Goal: Task Accomplishment & Management: Manage account settings

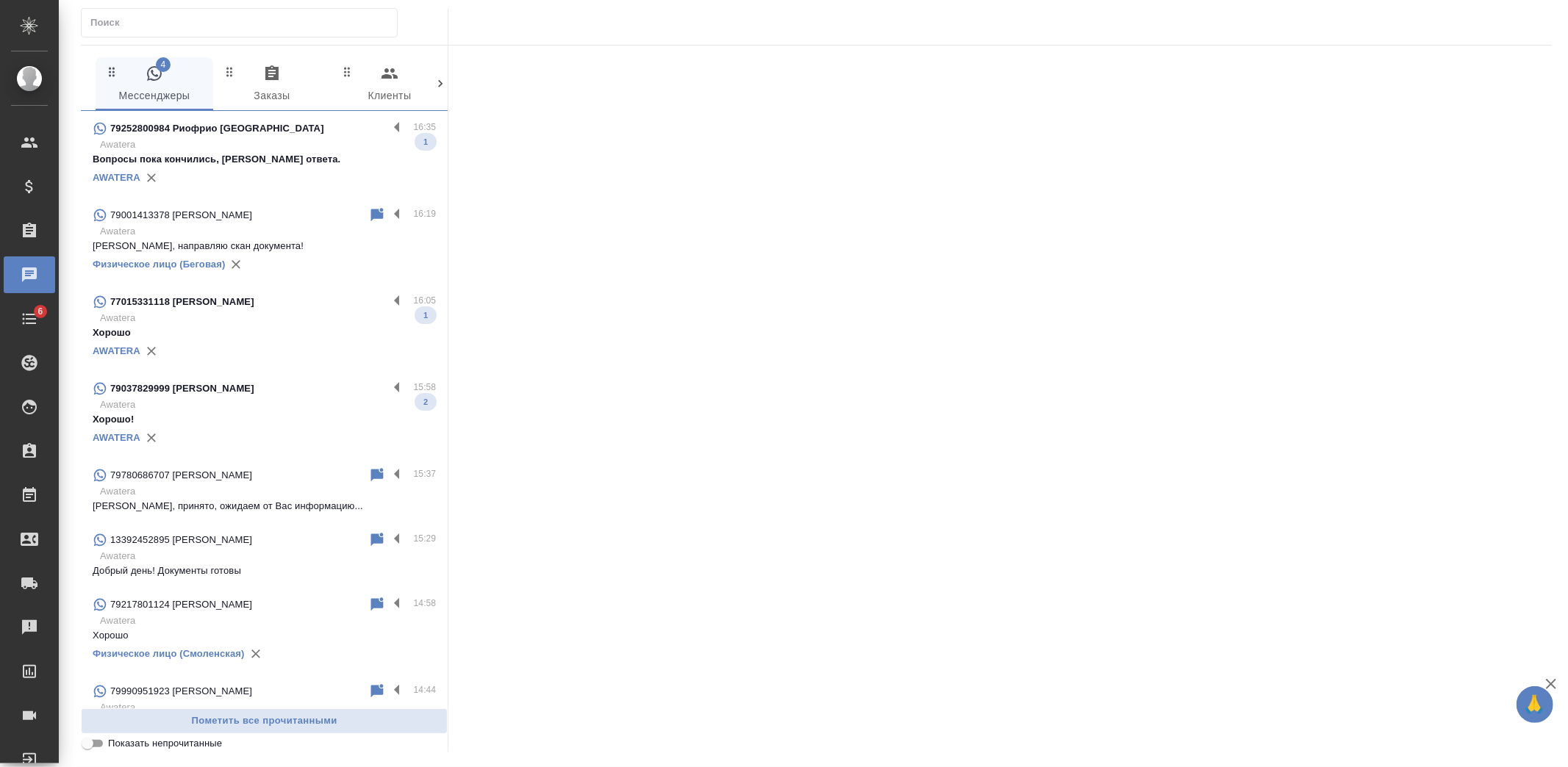
click at [270, 141] on p "Awatera" at bounding box center [267, 145] width 336 height 15
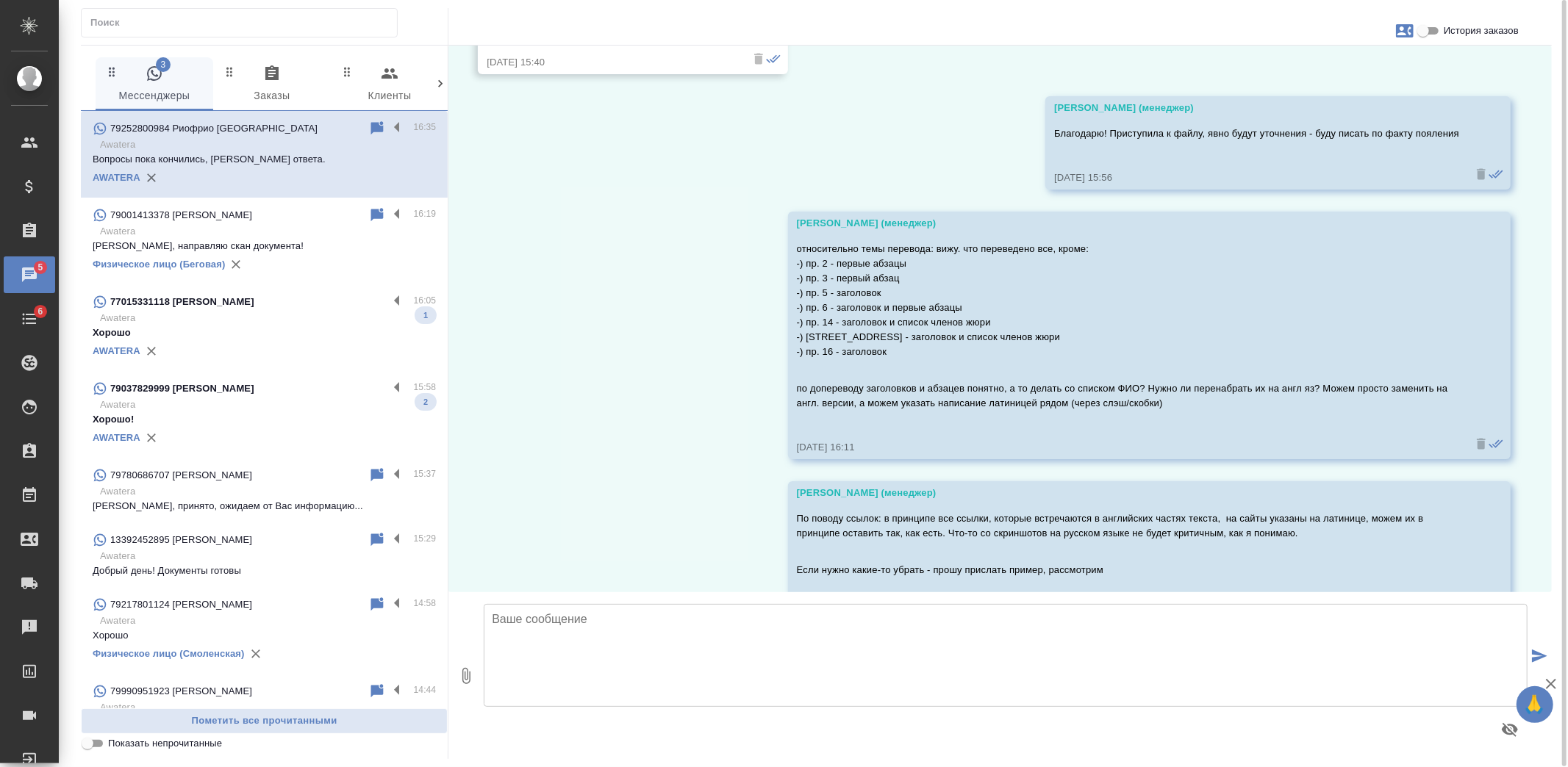
scroll to position [327, 0]
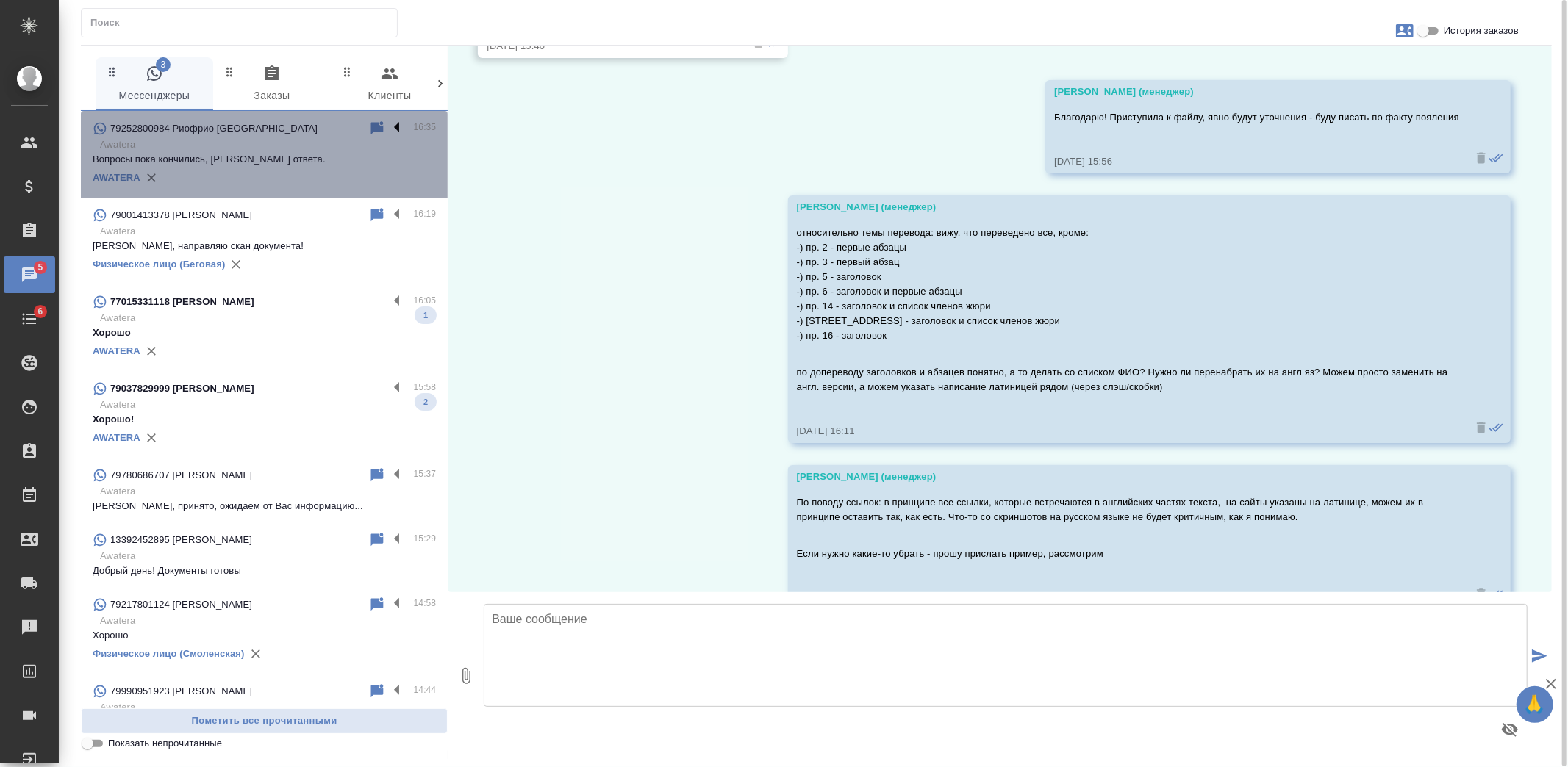
click at [388, 126] on label at bounding box center [401, 128] width 25 height 17
click at [0, 0] on input "checkbox" at bounding box center [0, 0] width 0 height 0
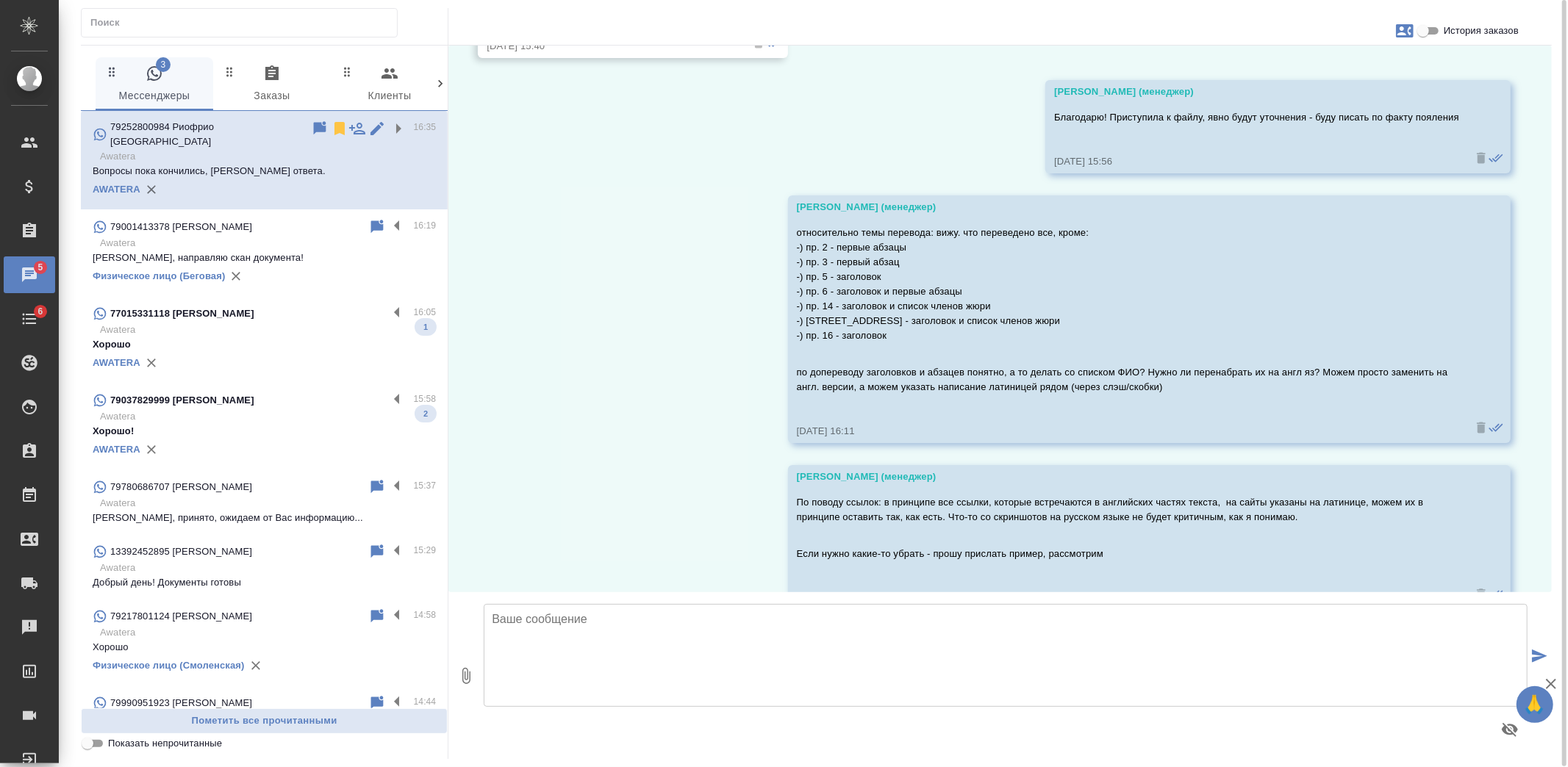
click at [334, 129] on icon at bounding box center [339, 129] width 10 height 13
click at [295, 218] on div "79001413378 Ali" at bounding box center [230, 227] width 275 height 18
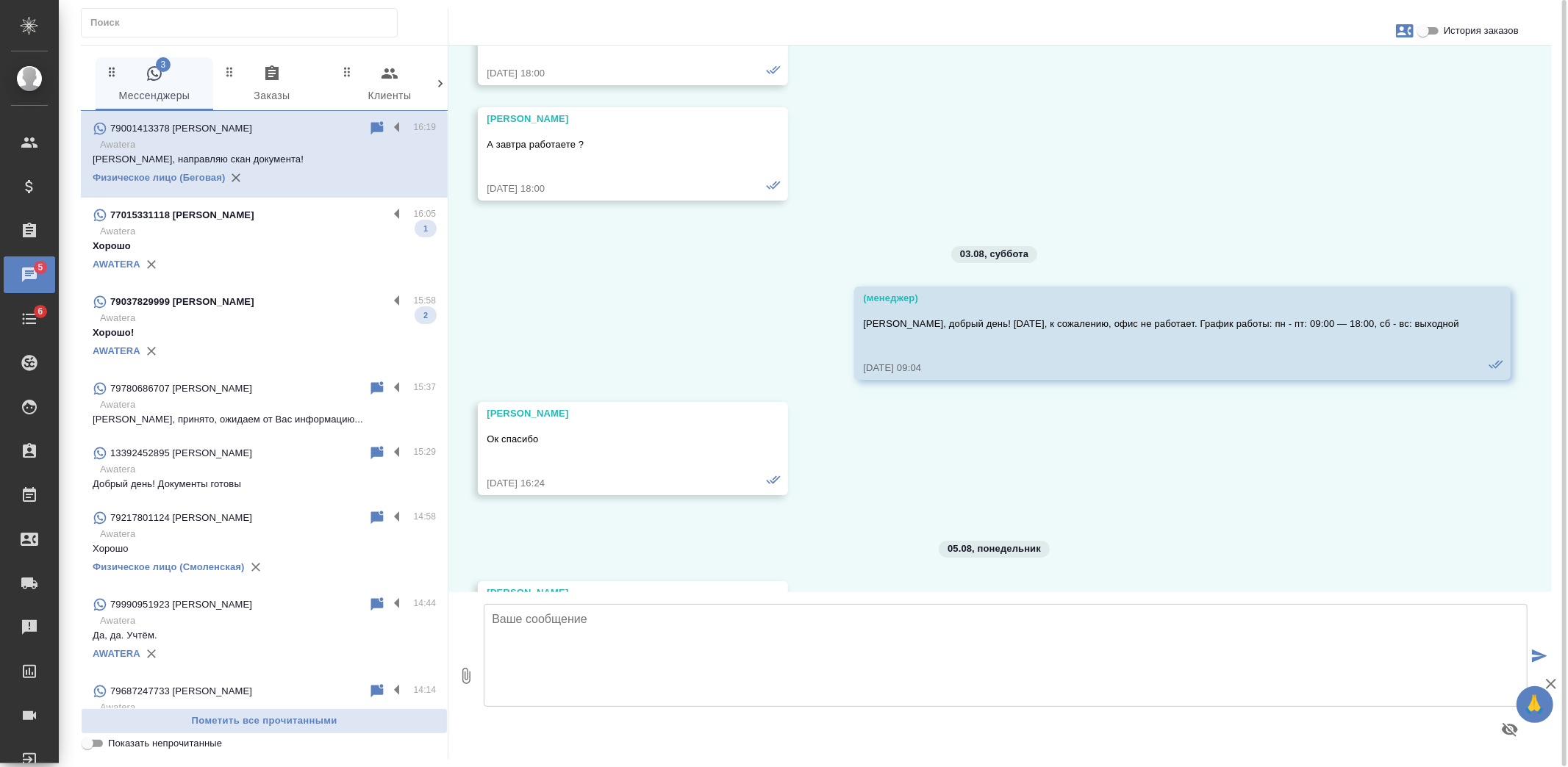
scroll to position [80783, 0]
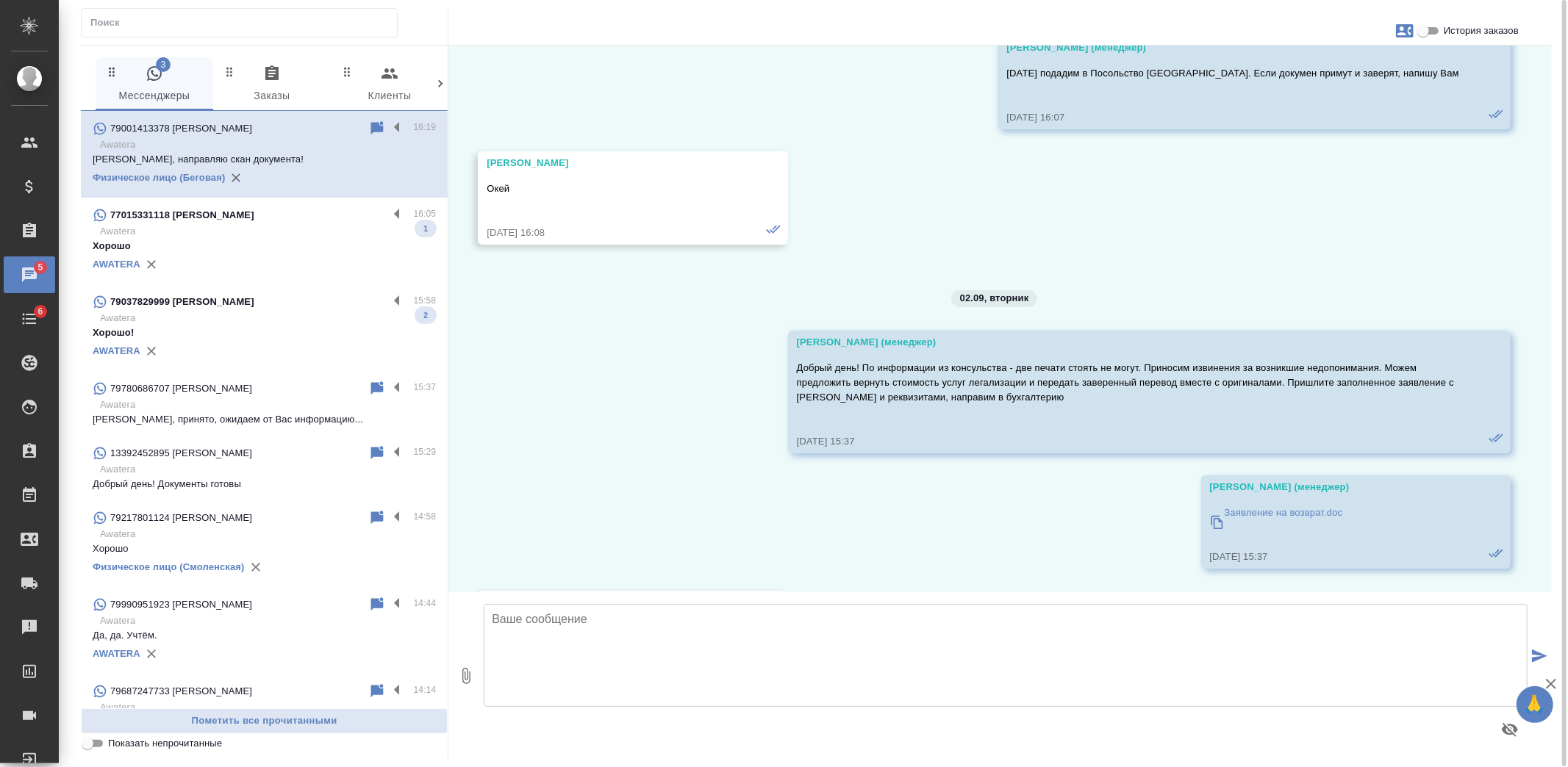
click at [245, 245] on p "Хорошо" at bounding box center [263, 246] width 343 height 15
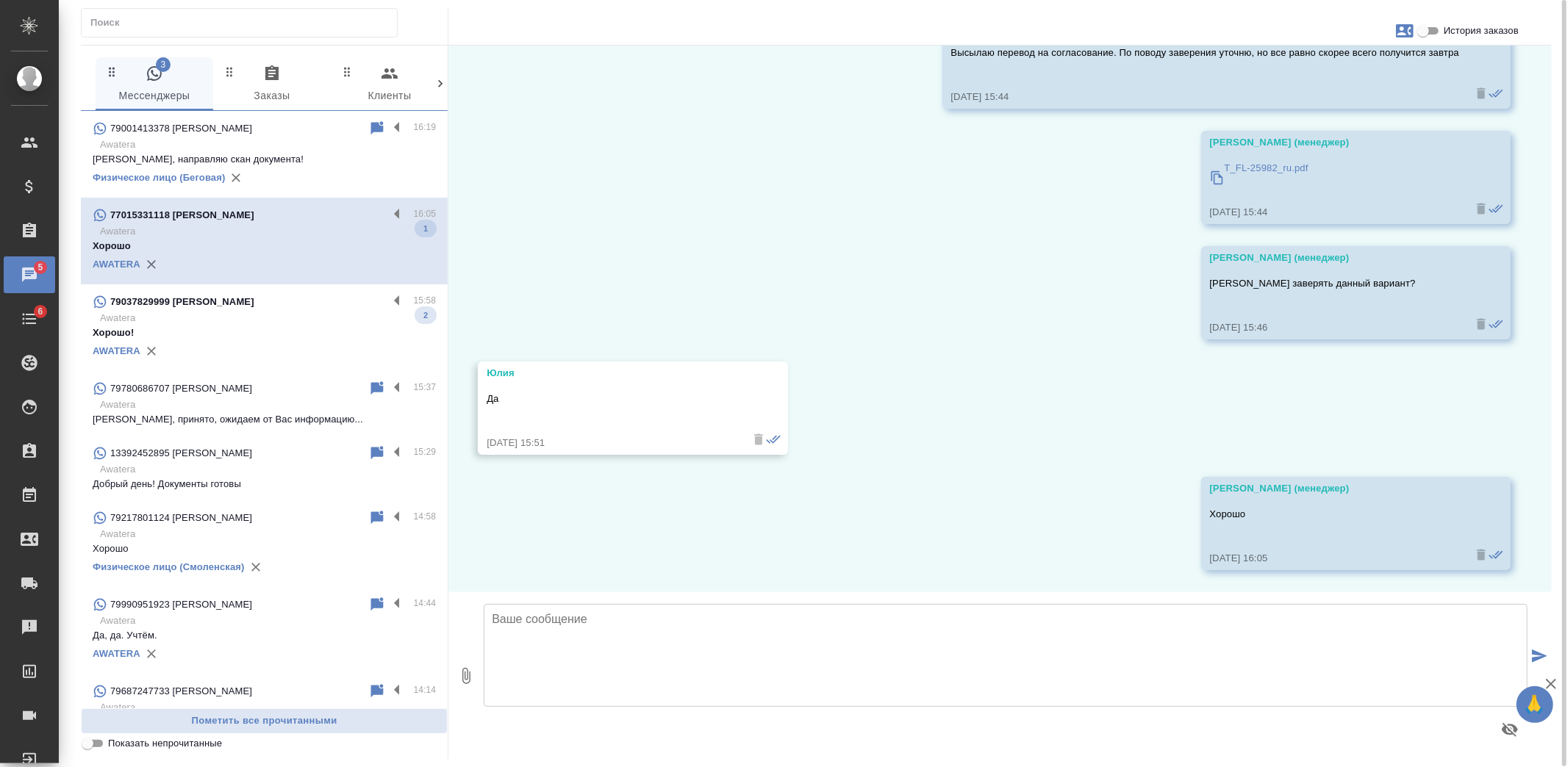
scroll to position [209, 0]
click at [1500, 33] on span "История заказов" at bounding box center [1481, 31] width 75 height 15
click at [1450, 33] on input "История заказов" at bounding box center [1423, 31] width 53 height 18
checkbox input "true"
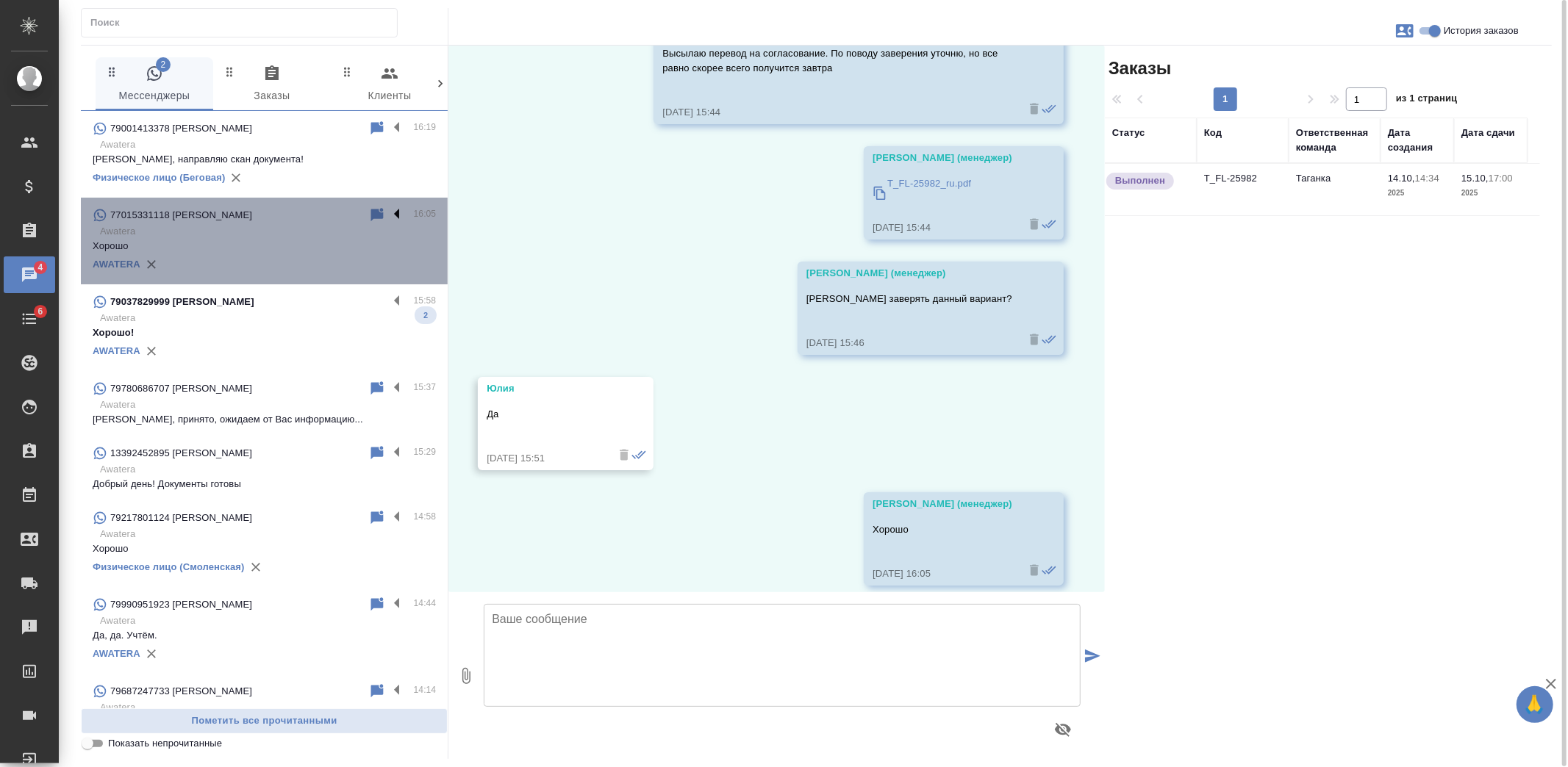
click at [391, 214] on label at bounding box center [401, 215] width 25 height 17
click at [0, 0] on input "checkbox" at bounding box center [0, 0] width 0 height 0
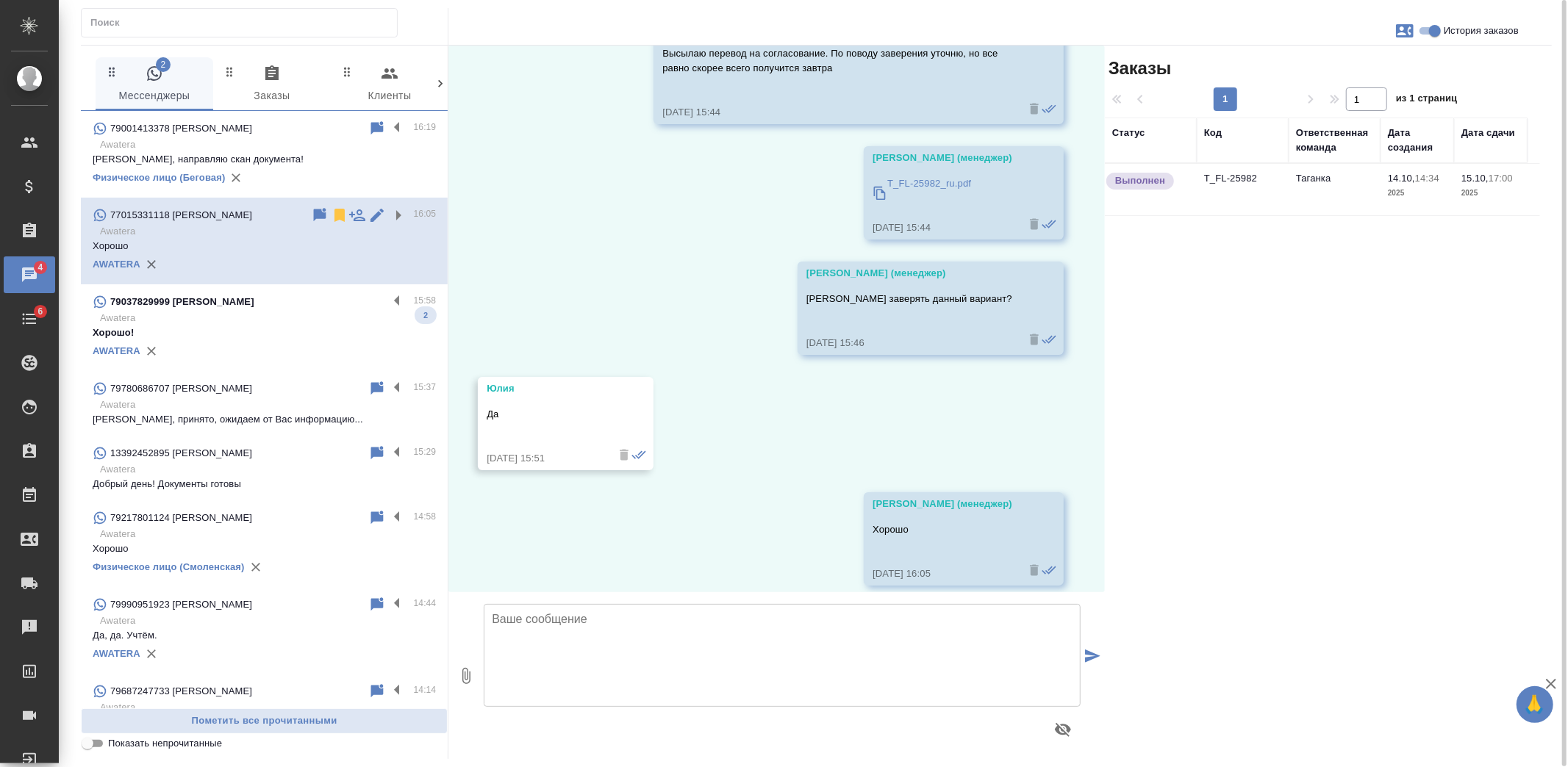
click at [334, 217] on icon at bounding box center [339, 216] width 10 height 13
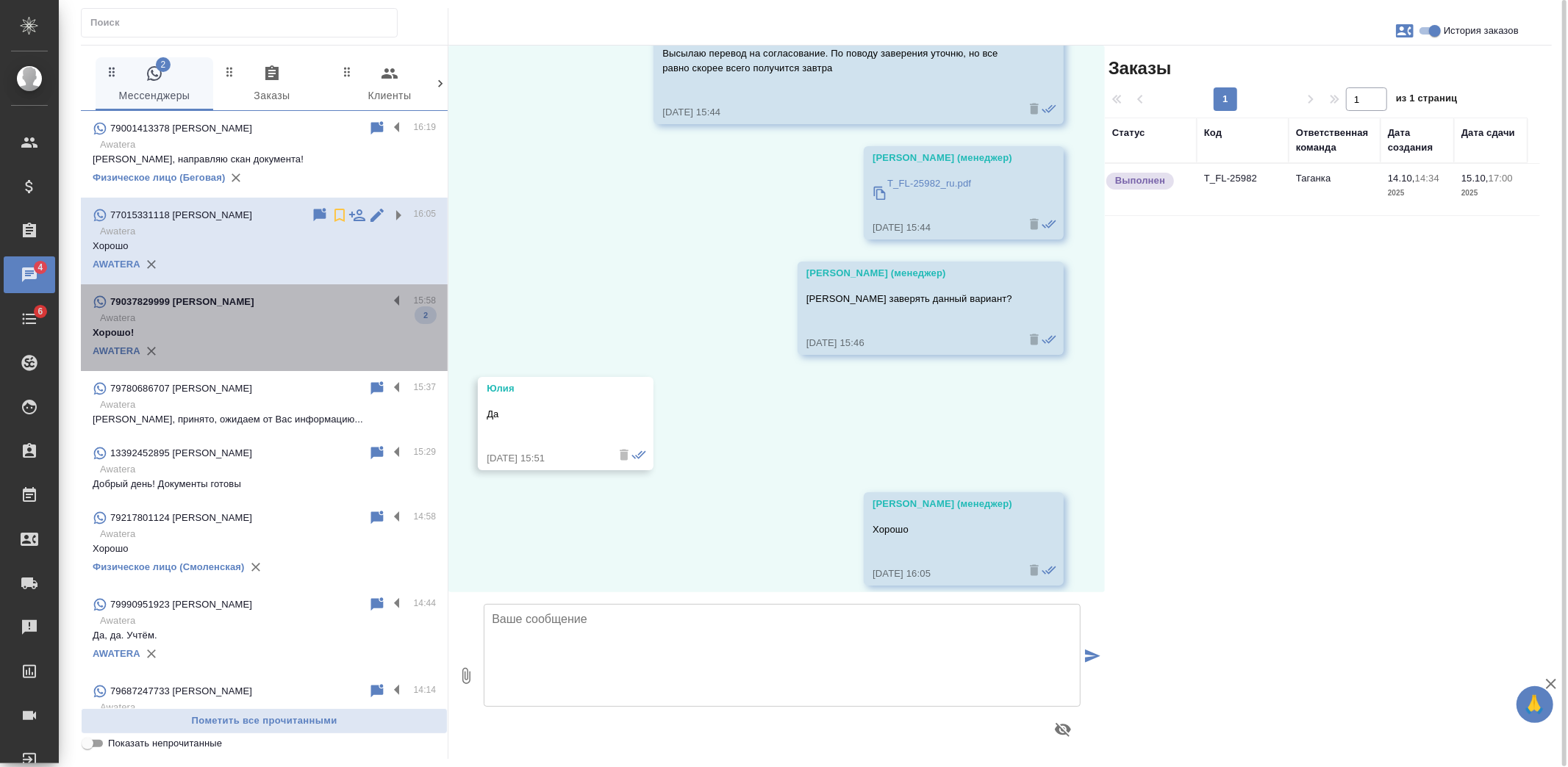
click at [295, 312] on p "Awatera" at bounding box center [267, 318] width 336 height 15
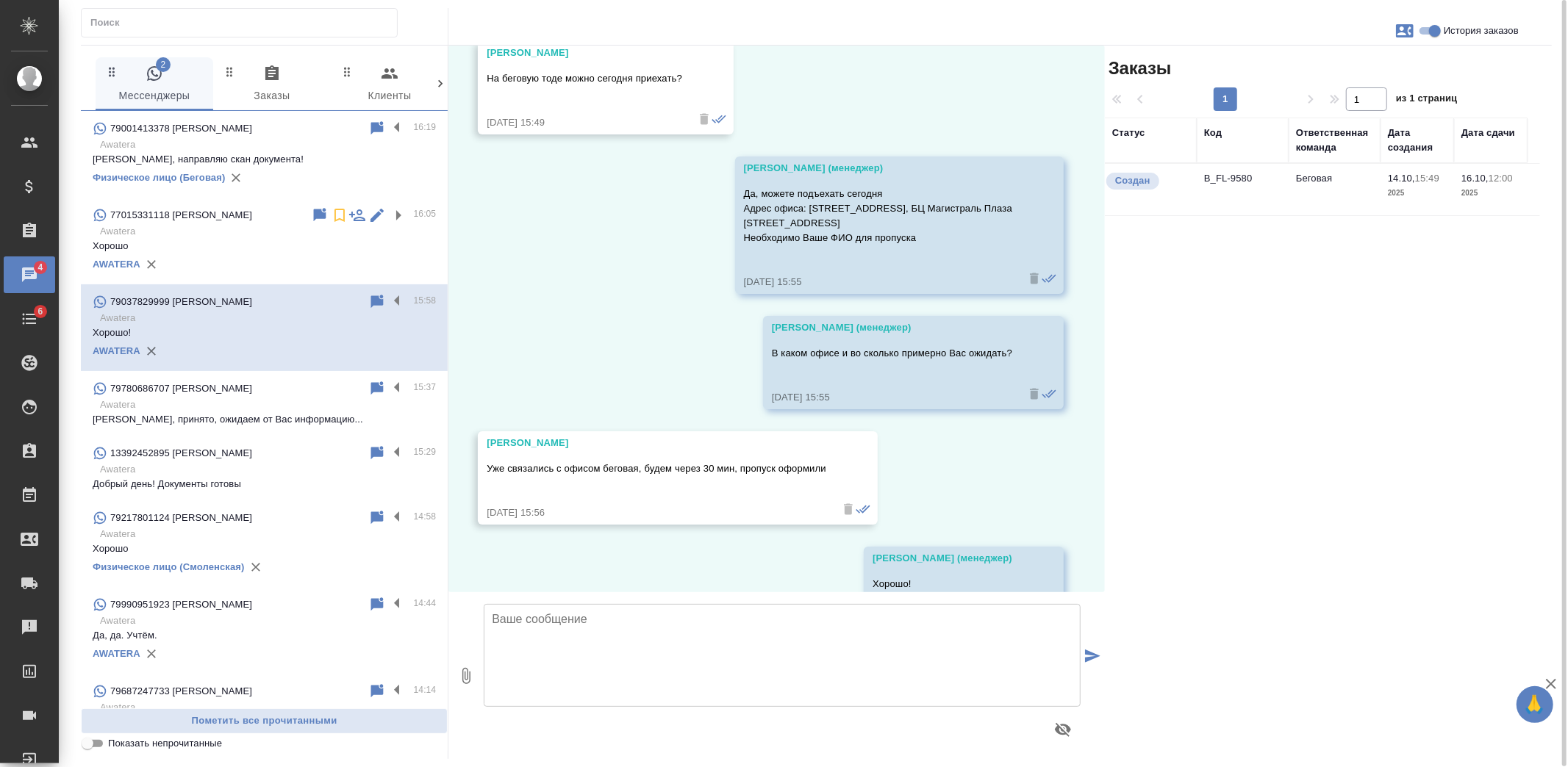
scroll to position [348, 0]
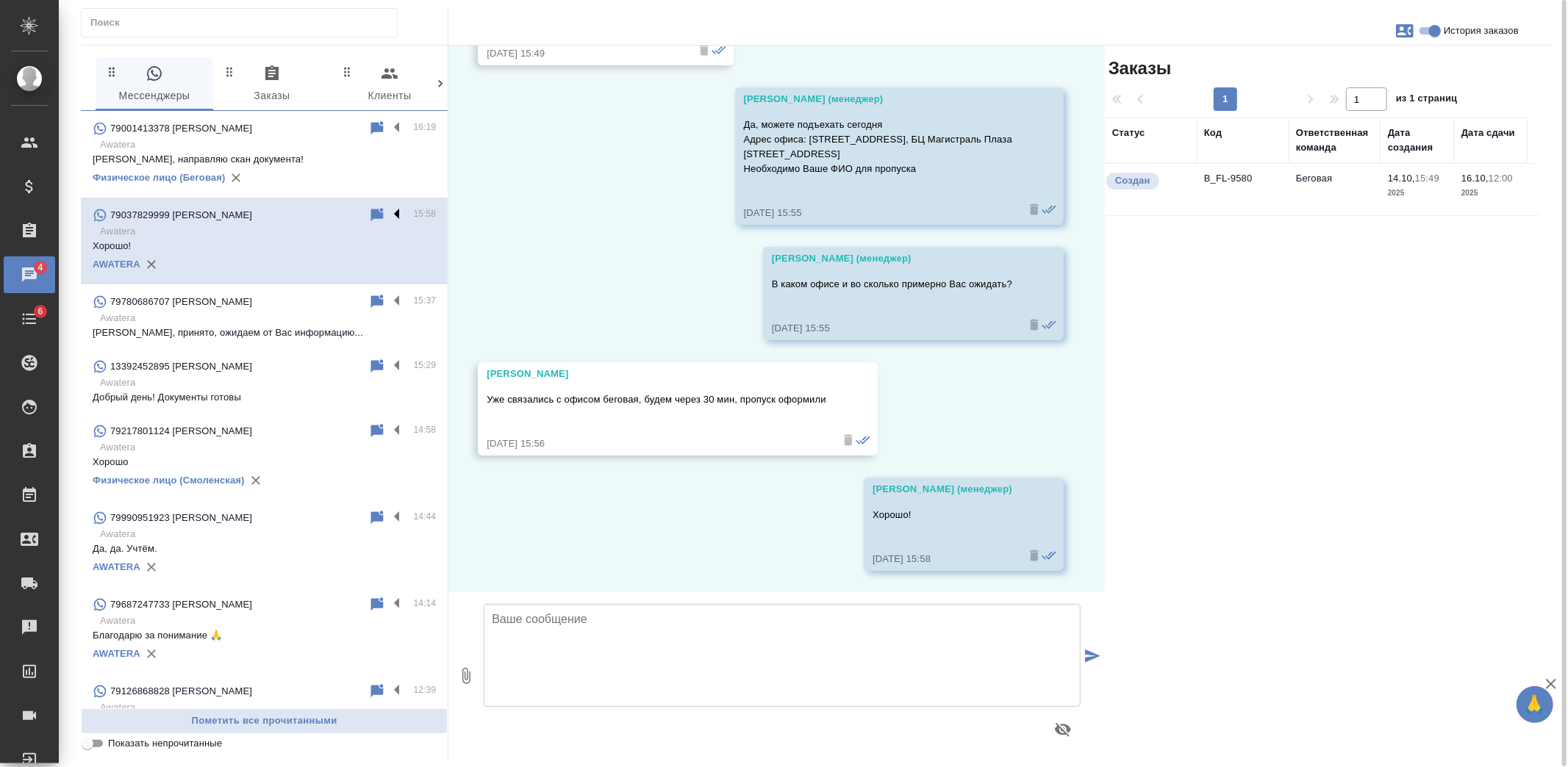
click at [388, 216] on label at bounding box center [401, 215] width 25 height 17
click at [0, 0] on input "checkbox" at bounding box center [0, 0] width 0 height 0
click at [330, 211] on icon at bounding box center [339, 216] width 18 height 18
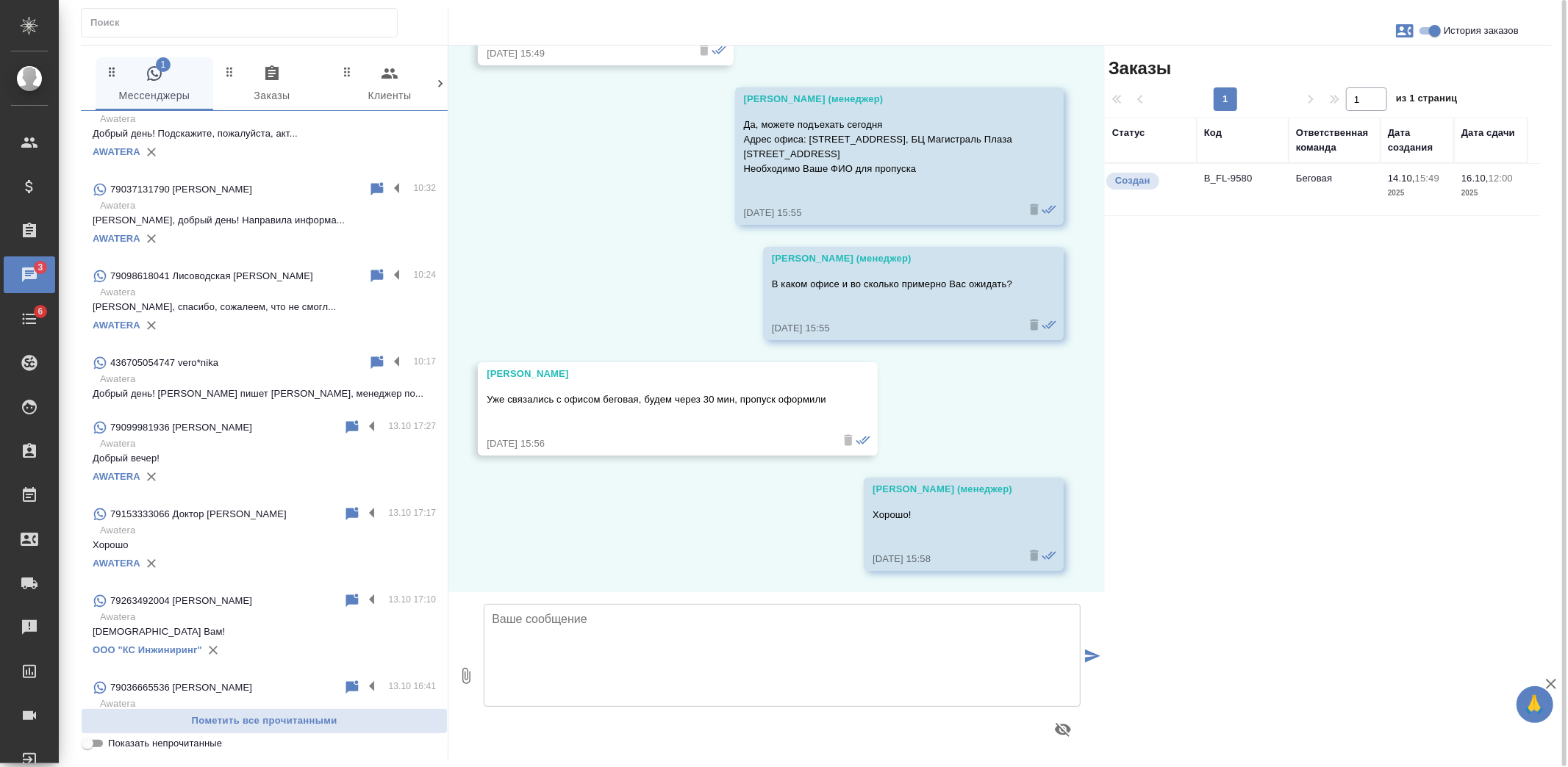
scroll to position [816, 0]
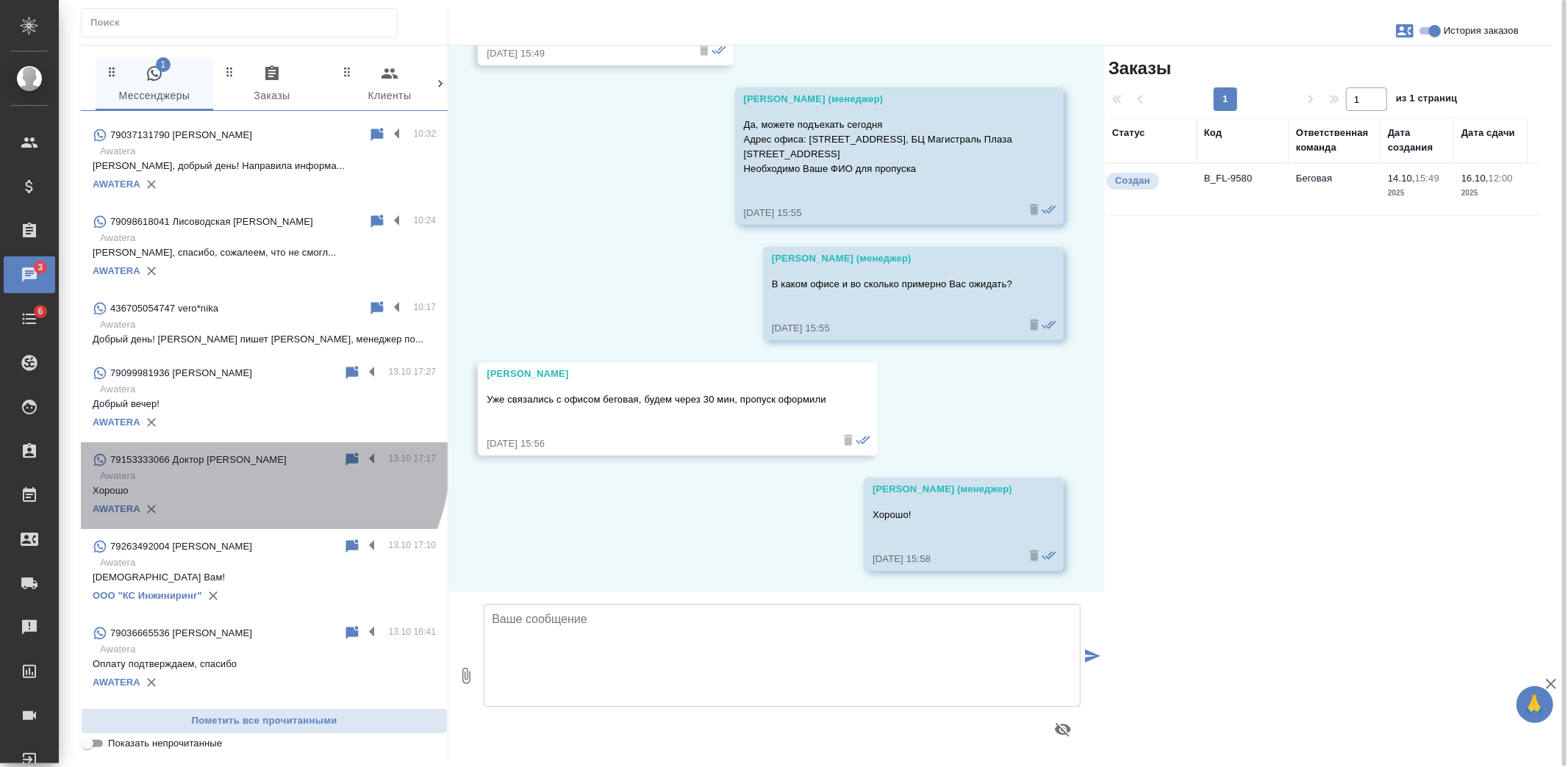
click at [246, 455] on div "79153333066 Доктор Сома" at bounding box center [217, 460] width 251 height 18
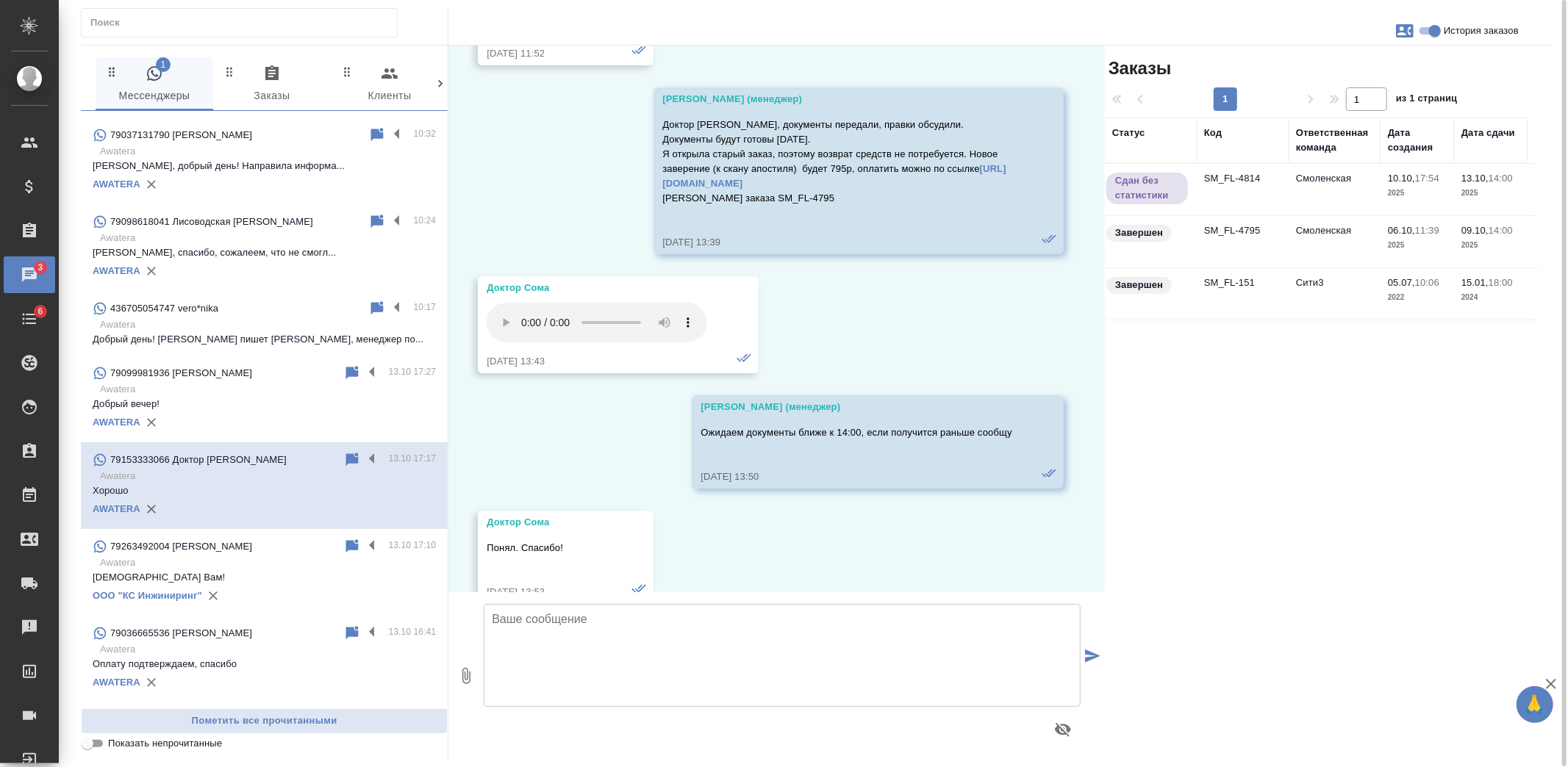
click at [577, 641] on textarea at bounding box center [782, 655] width 597 height 103
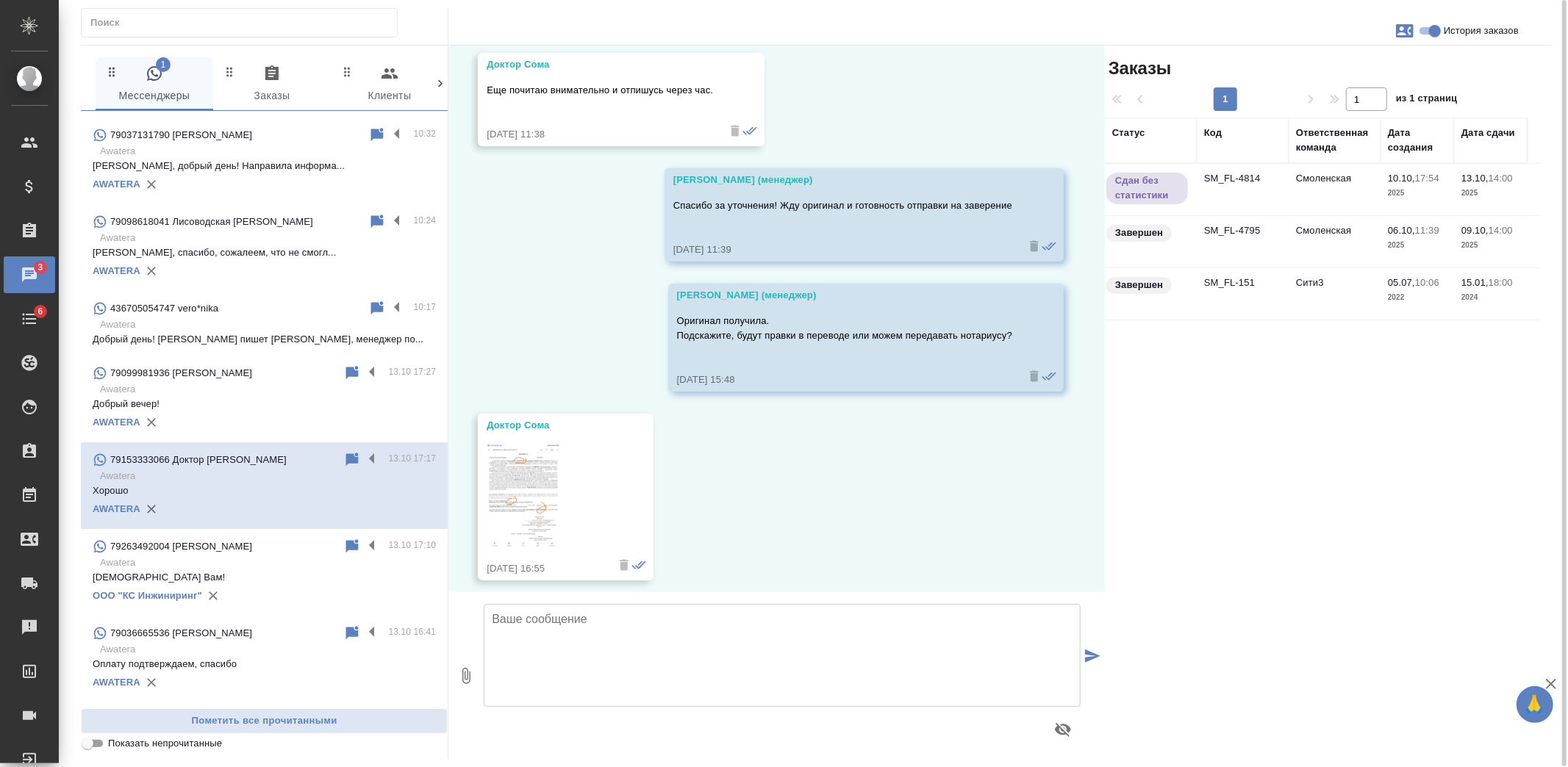
scroll to position [9046, 0]
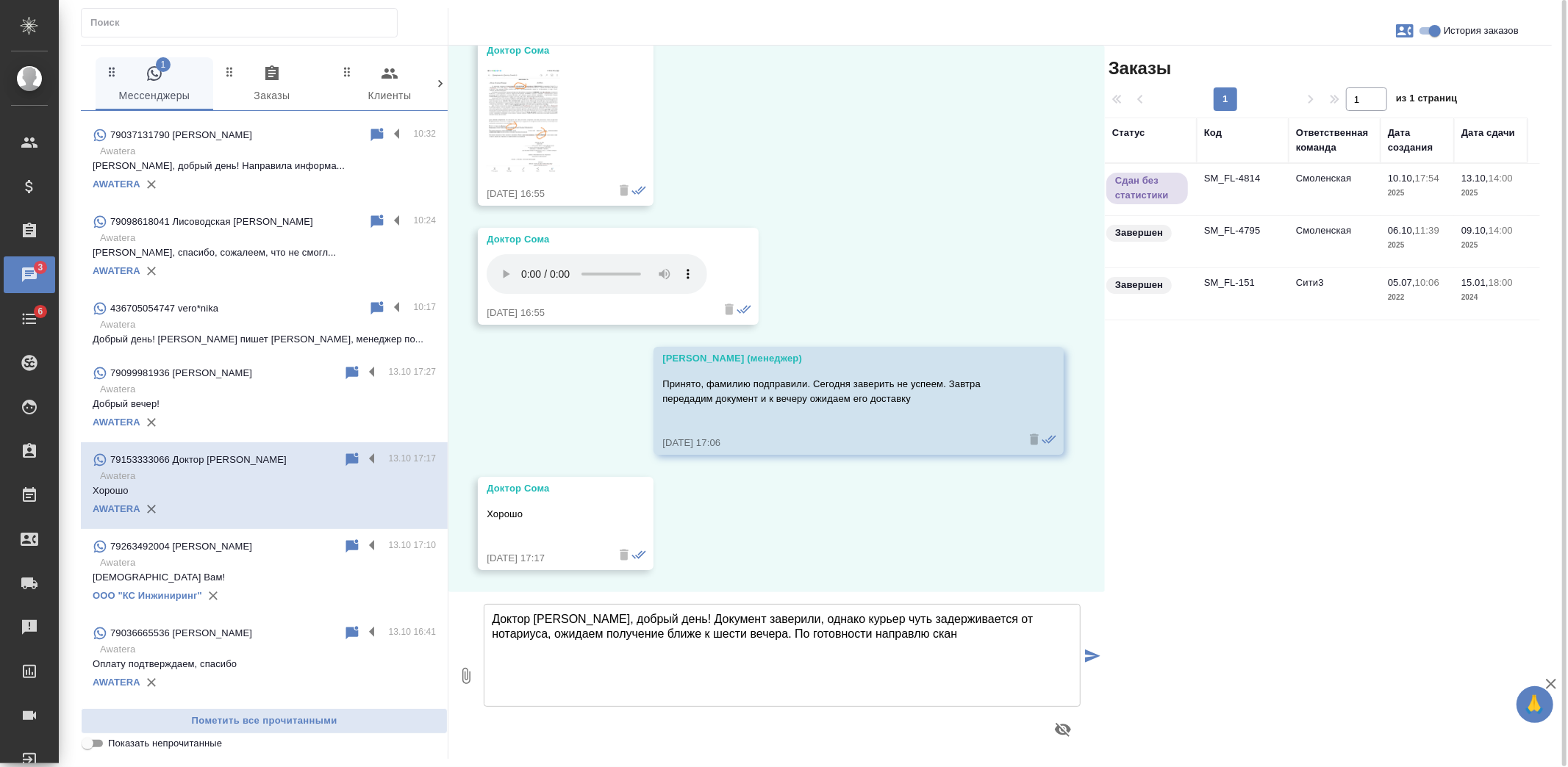
type textarea "Доктор Сома, добрый день! Документ заверили, однако курьер чуть задерживается о…"
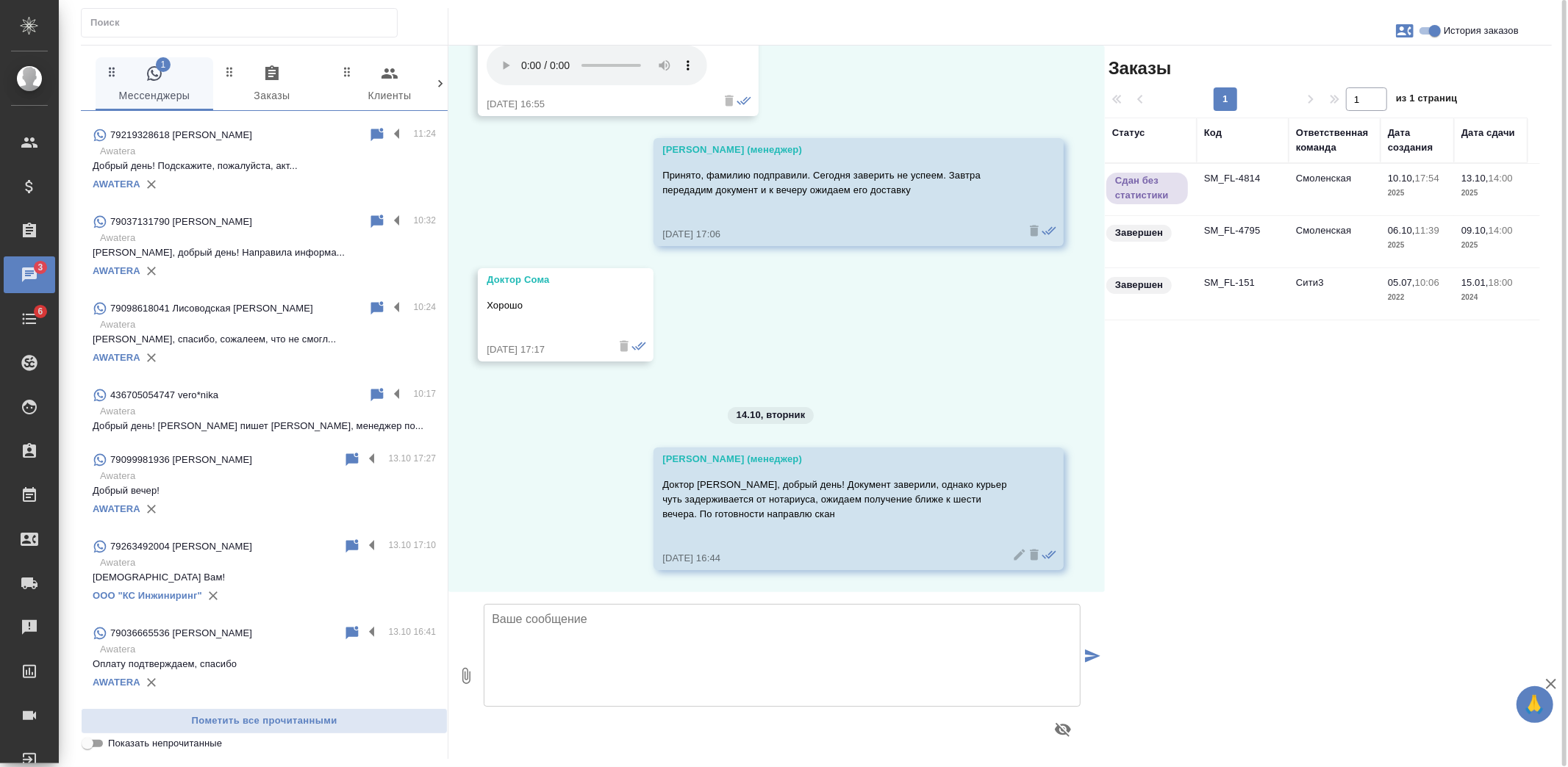
scroll to position [0, 0]
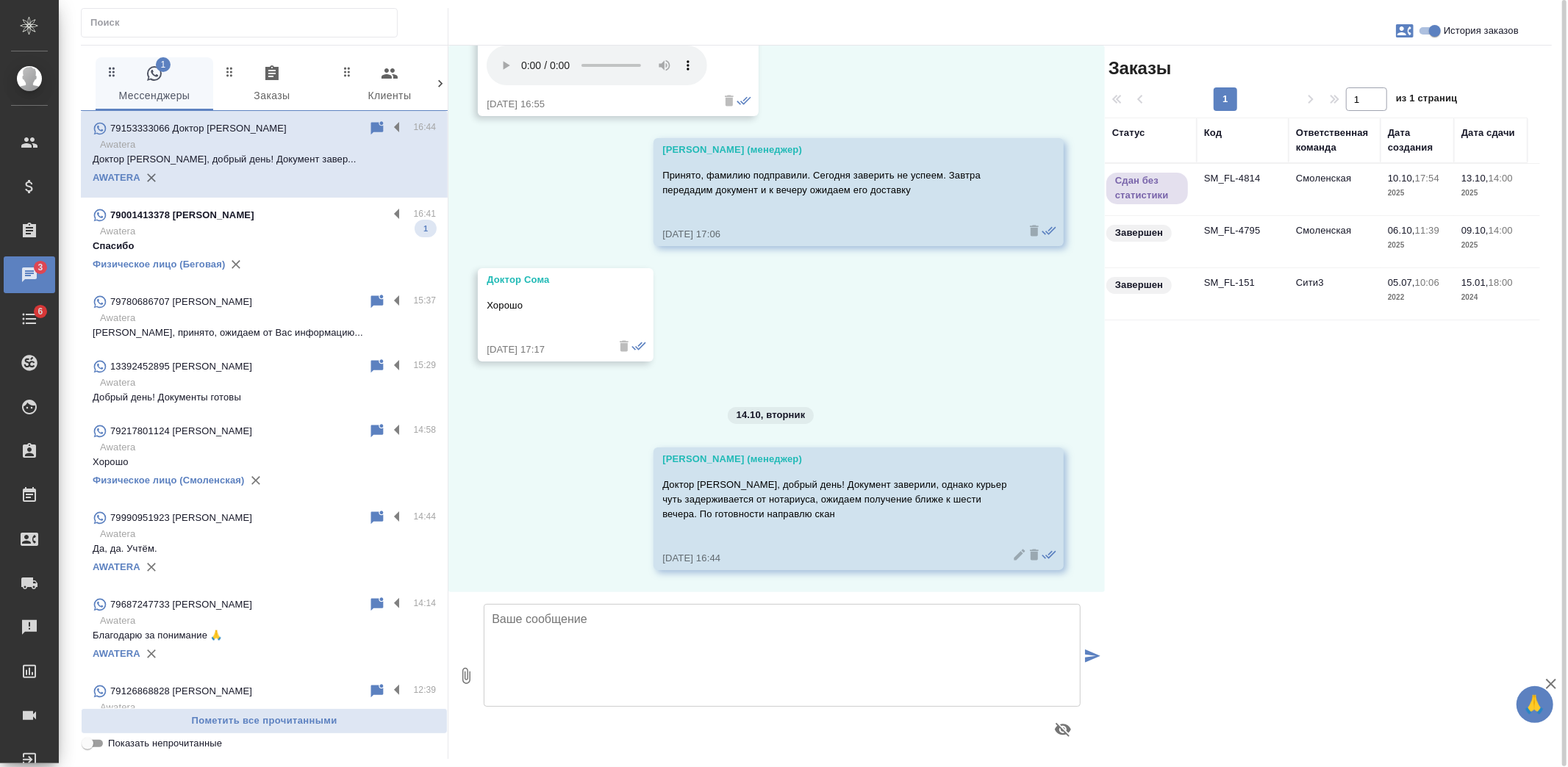
click at [280, 243] on p "Спасибо" at bounding box center [263, 246] width 343 height 15
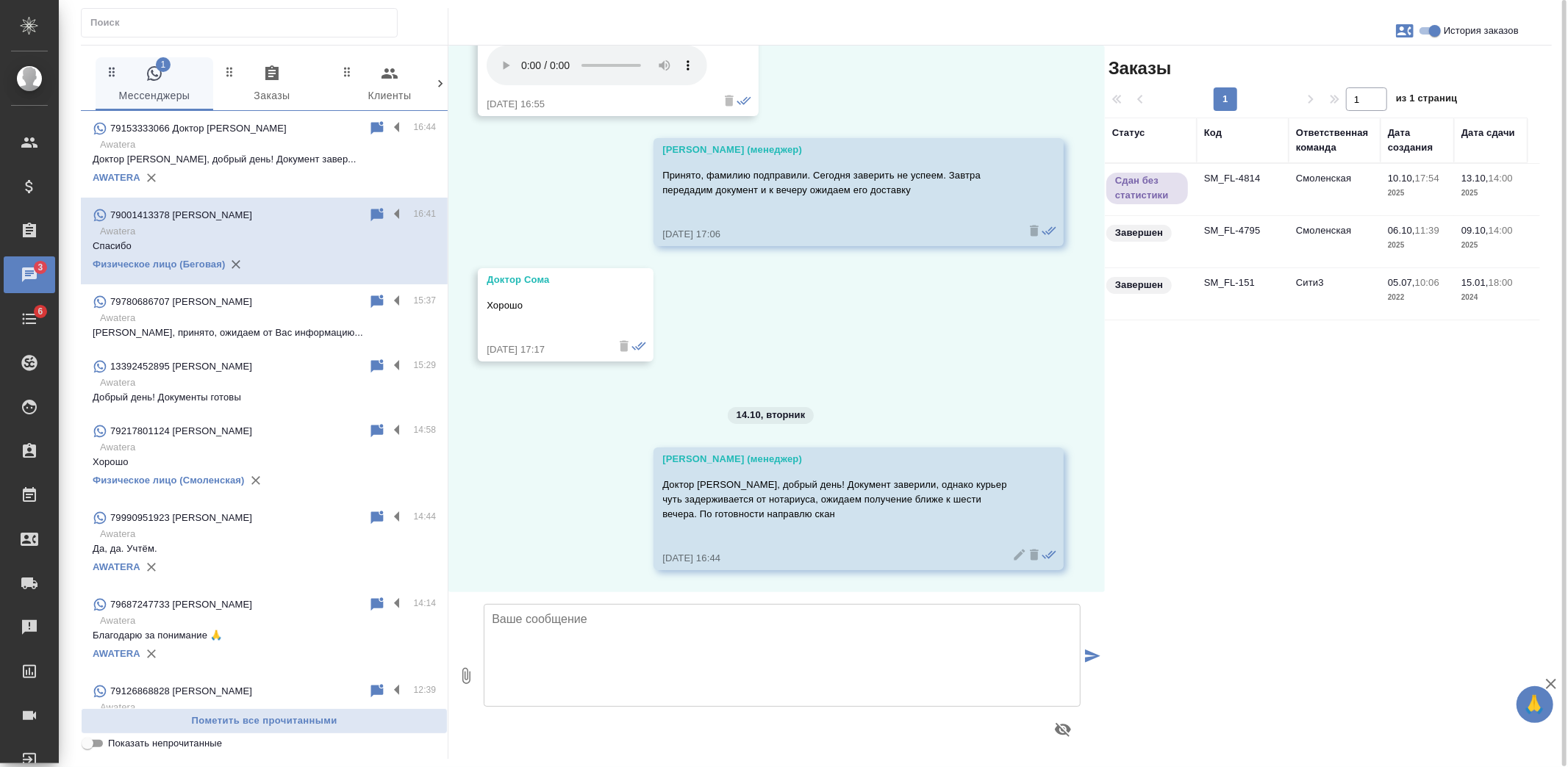
click at [270, 324] on p "Awatera" at bounding box center [267, 318] width 336 height 15
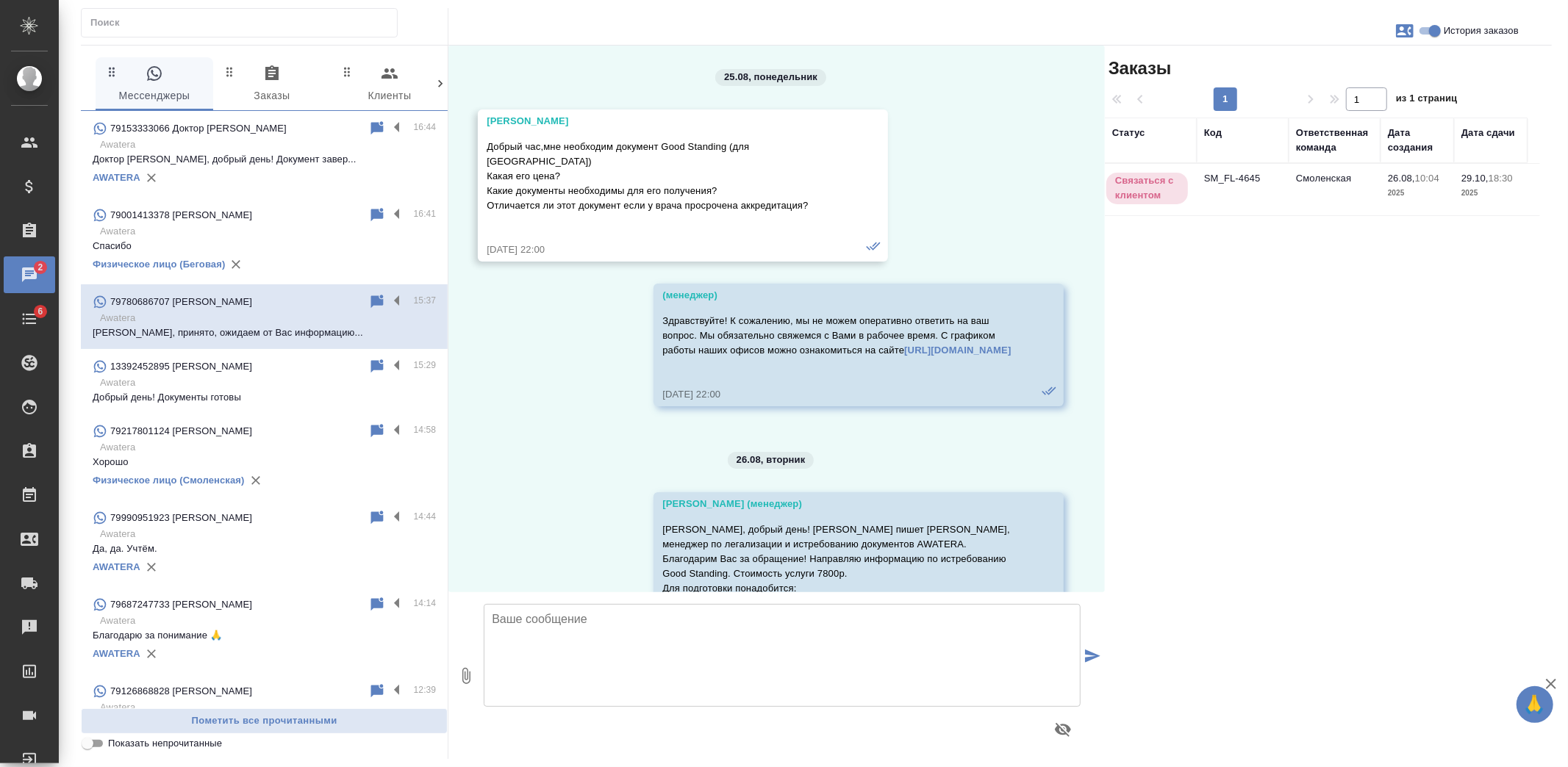
scroll to position [7974, 0]
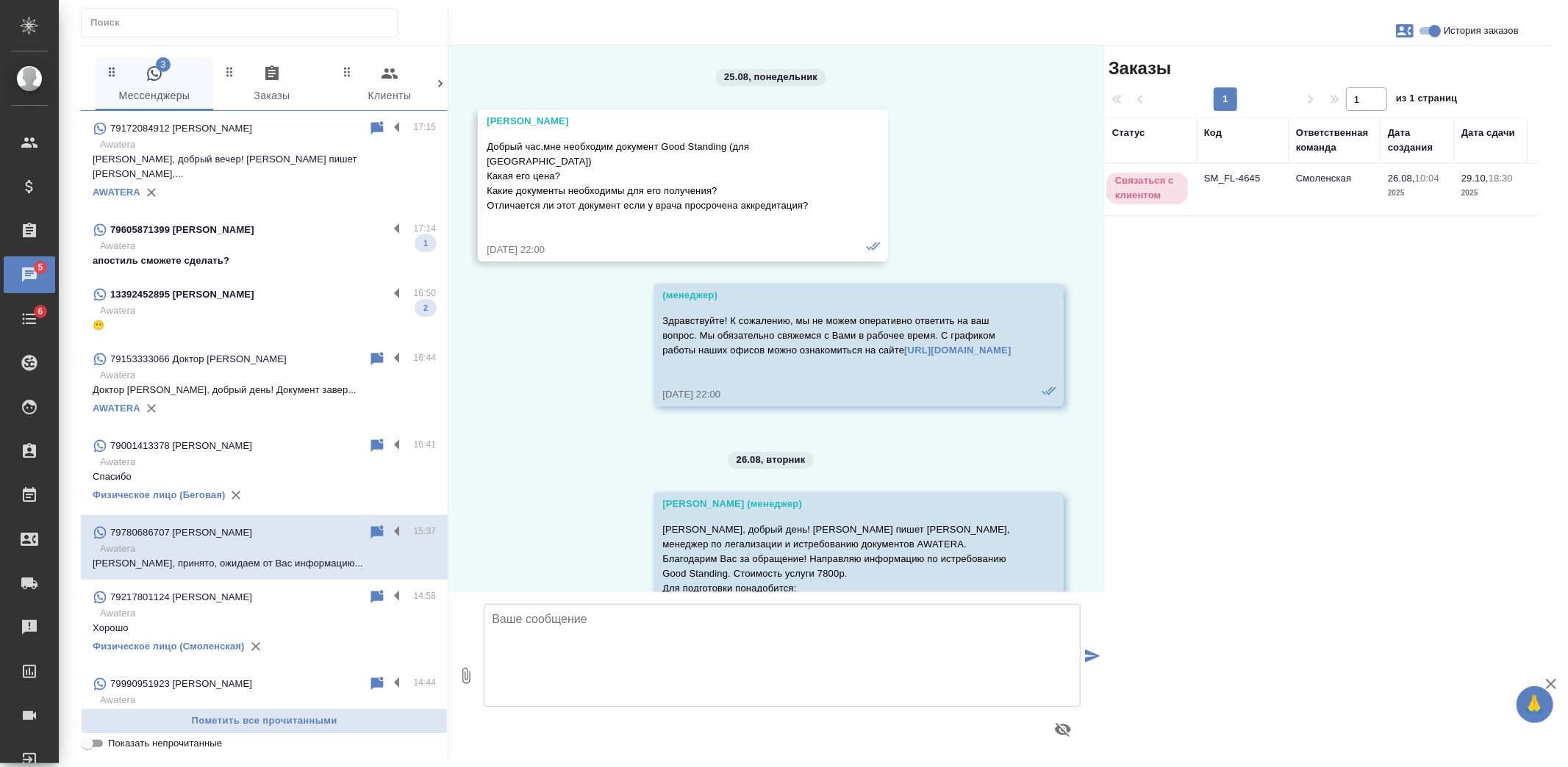
scroll to position [7974, 0]
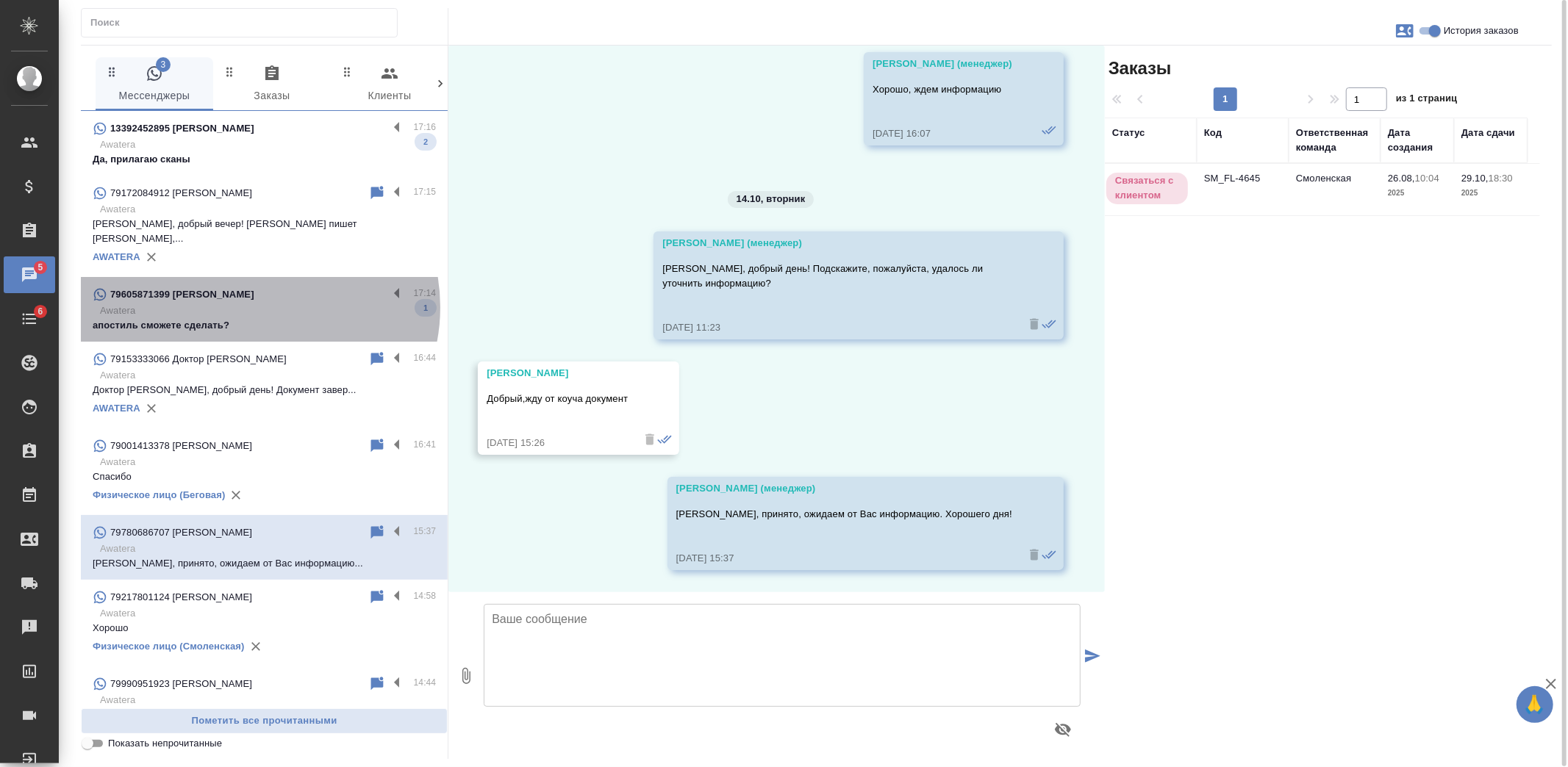
click at [255, 304] on p "Awatera" at bounding box center [267, 311] width 336 height 15
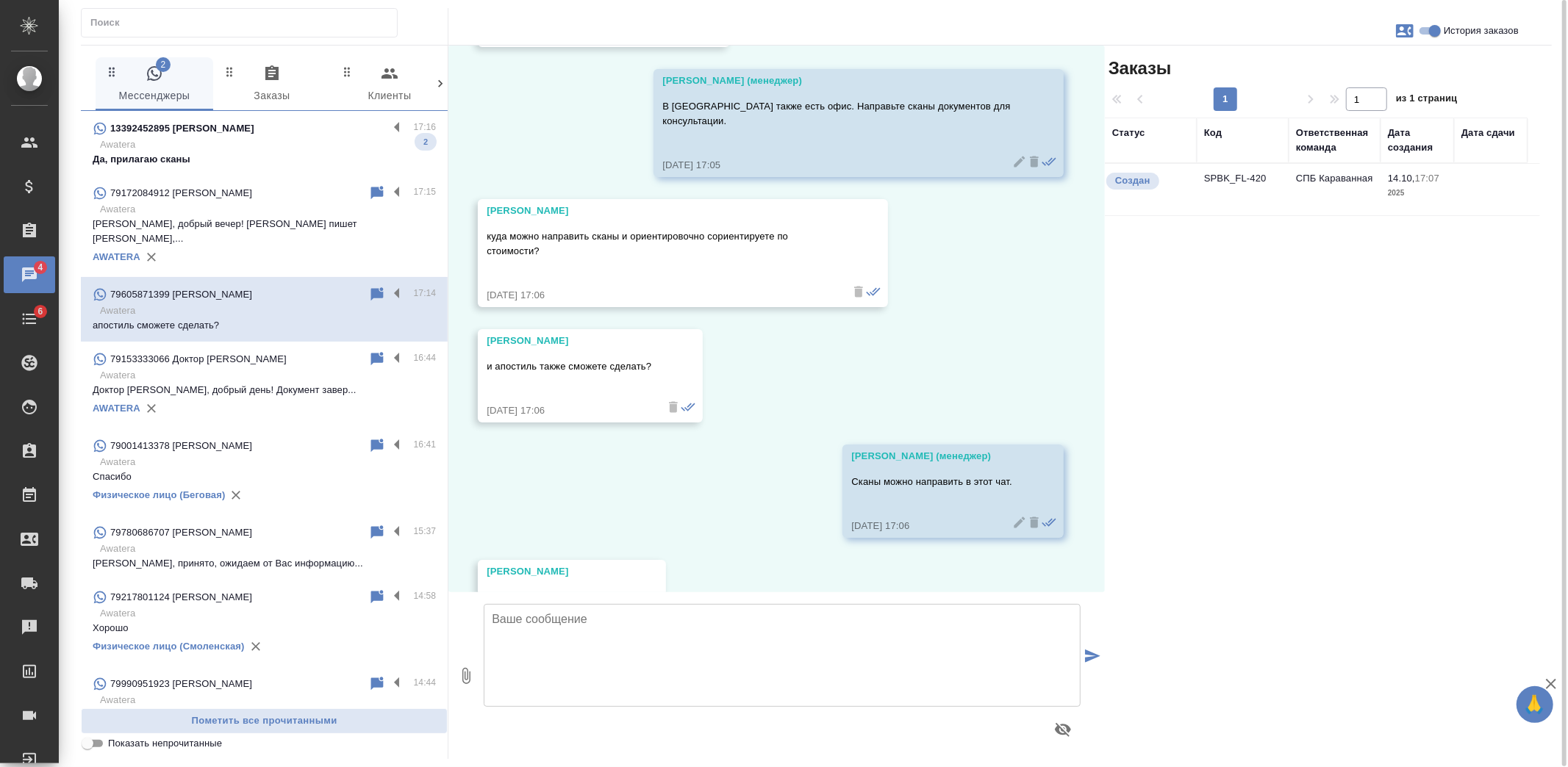
scroll to position [888, 0]
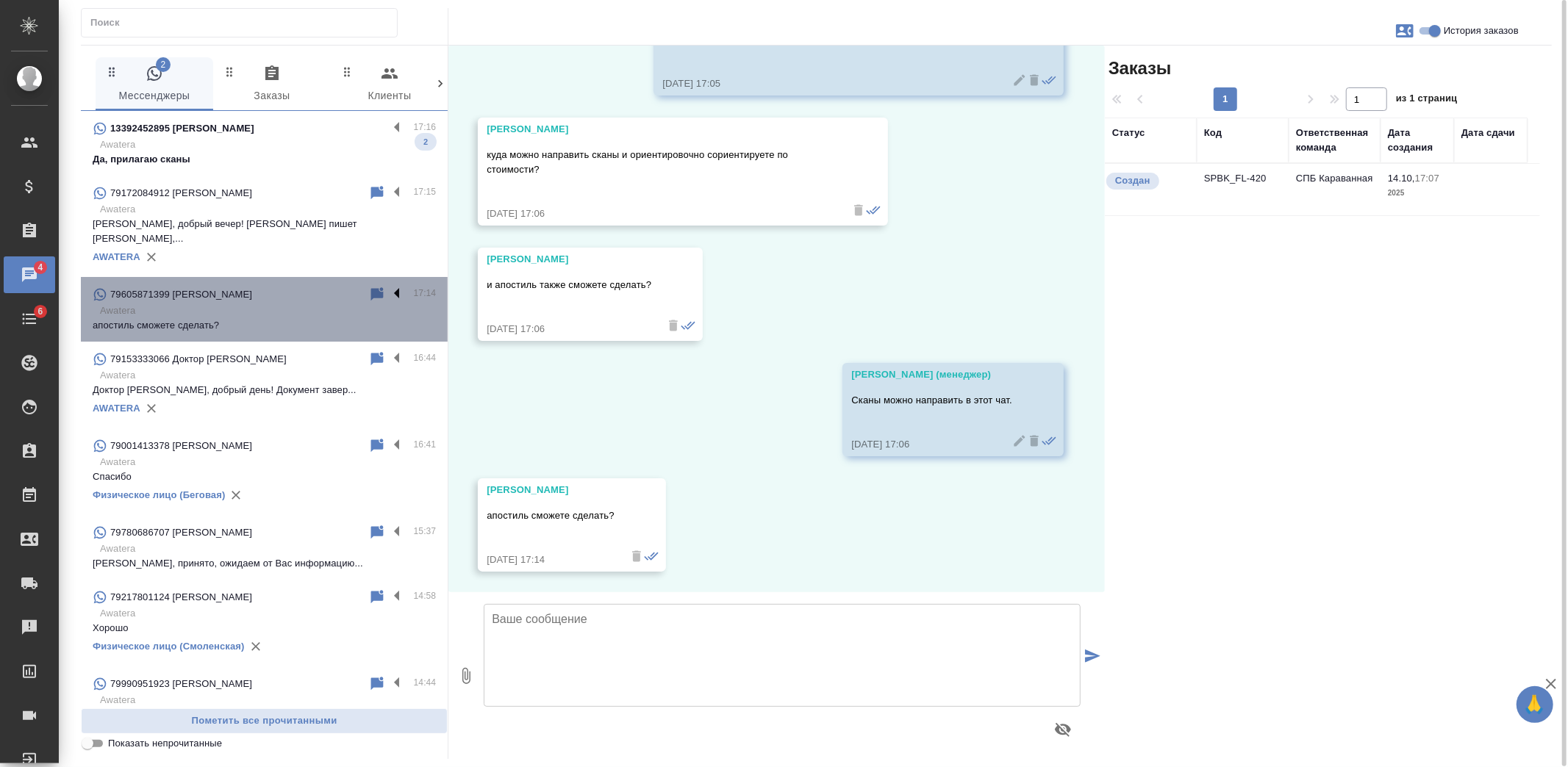
click at [388, 286] on label at bounding box center [401, 294] width 25 height 17
click at [0, 0] on input "checkbox" at bounding box center [0, 0] width 0 height 0
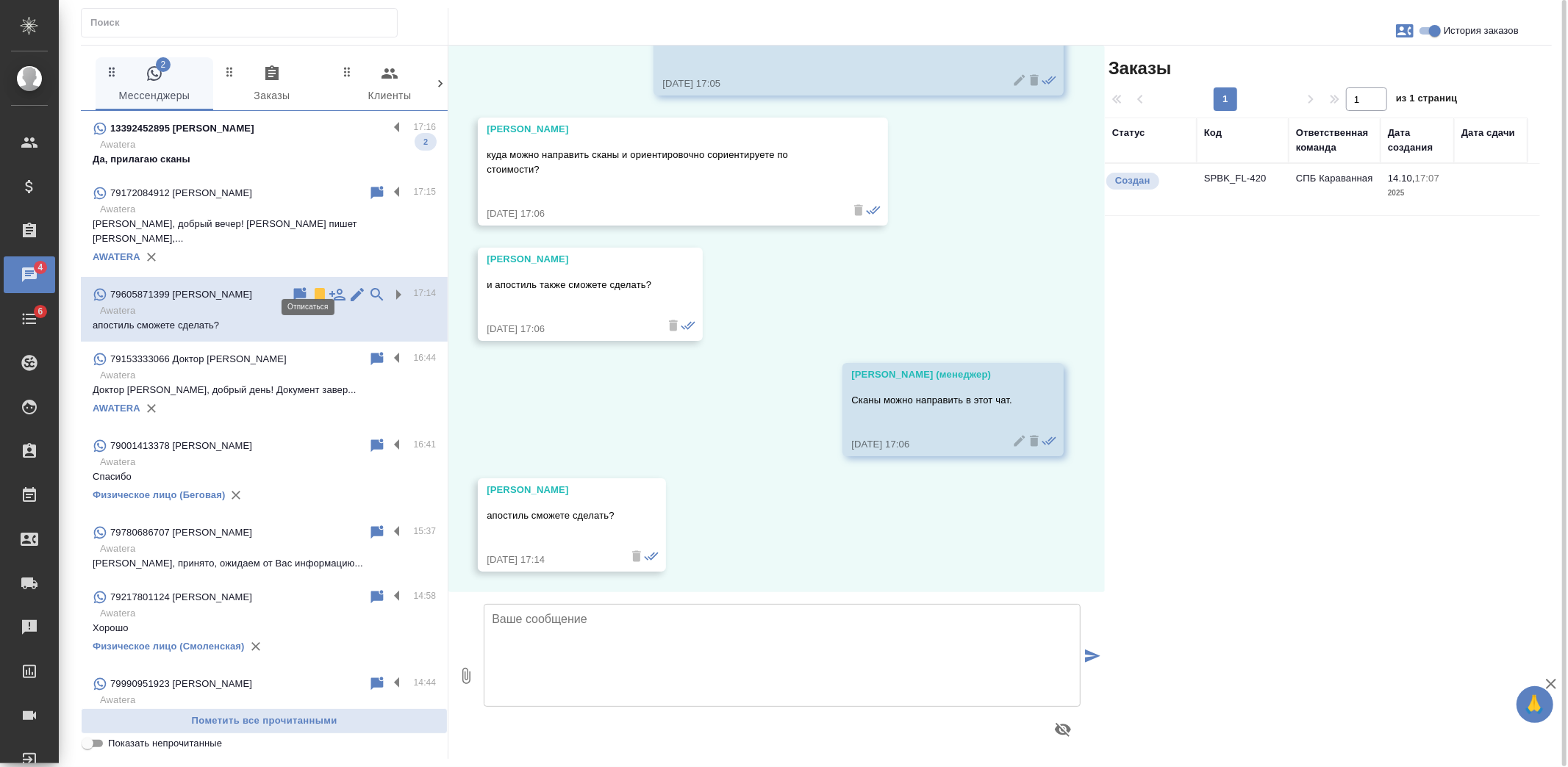
click at [315, 288] on icon at bounding box center [320, 295] width 10 height 13
click at [235, 153] on p "Да, прилагаю сканы" at bounding box center [263, 159] width 343 height 15
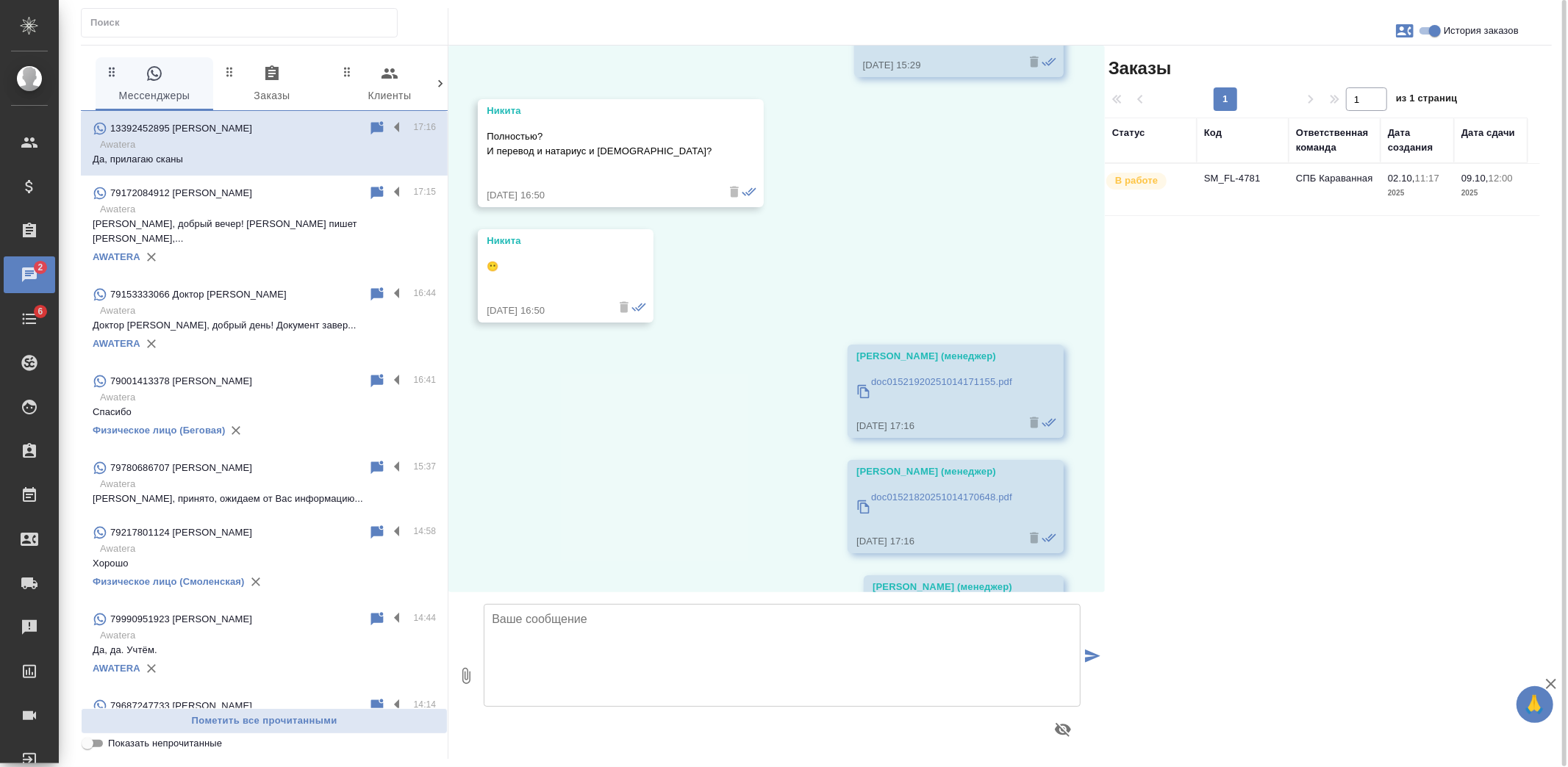
scroll to position [8731, 0]
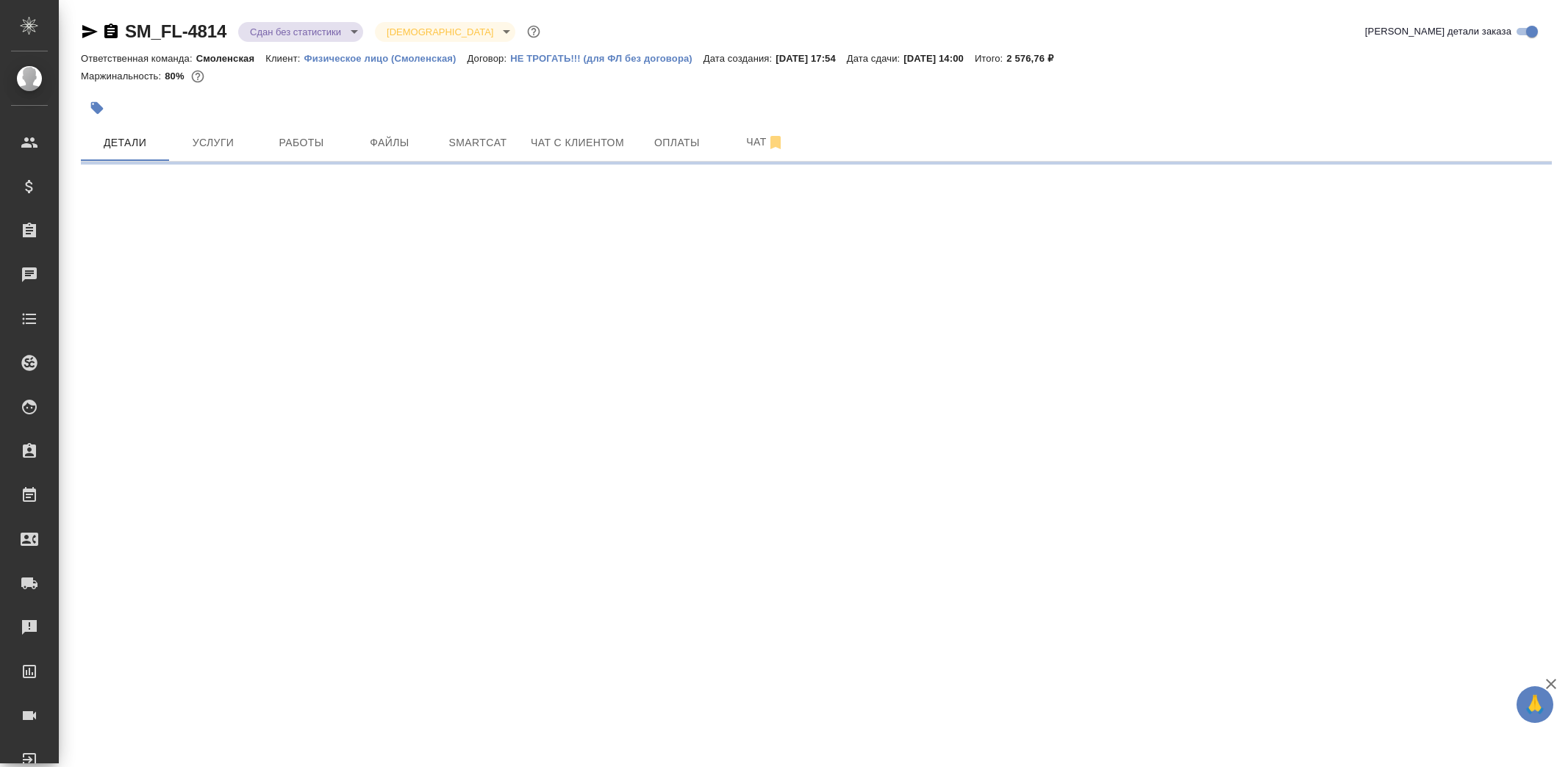
select select "RU"
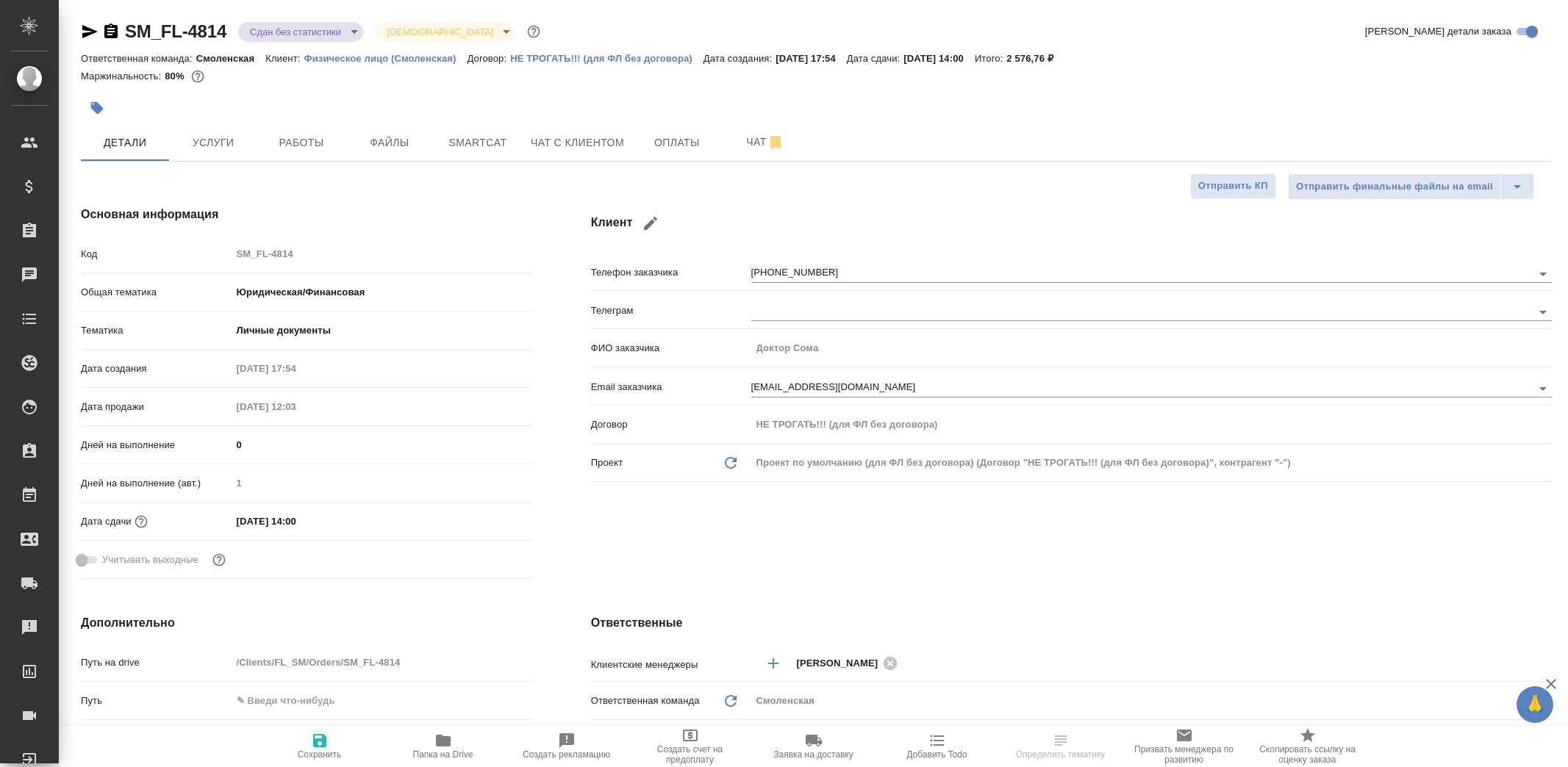
type textarea "x"
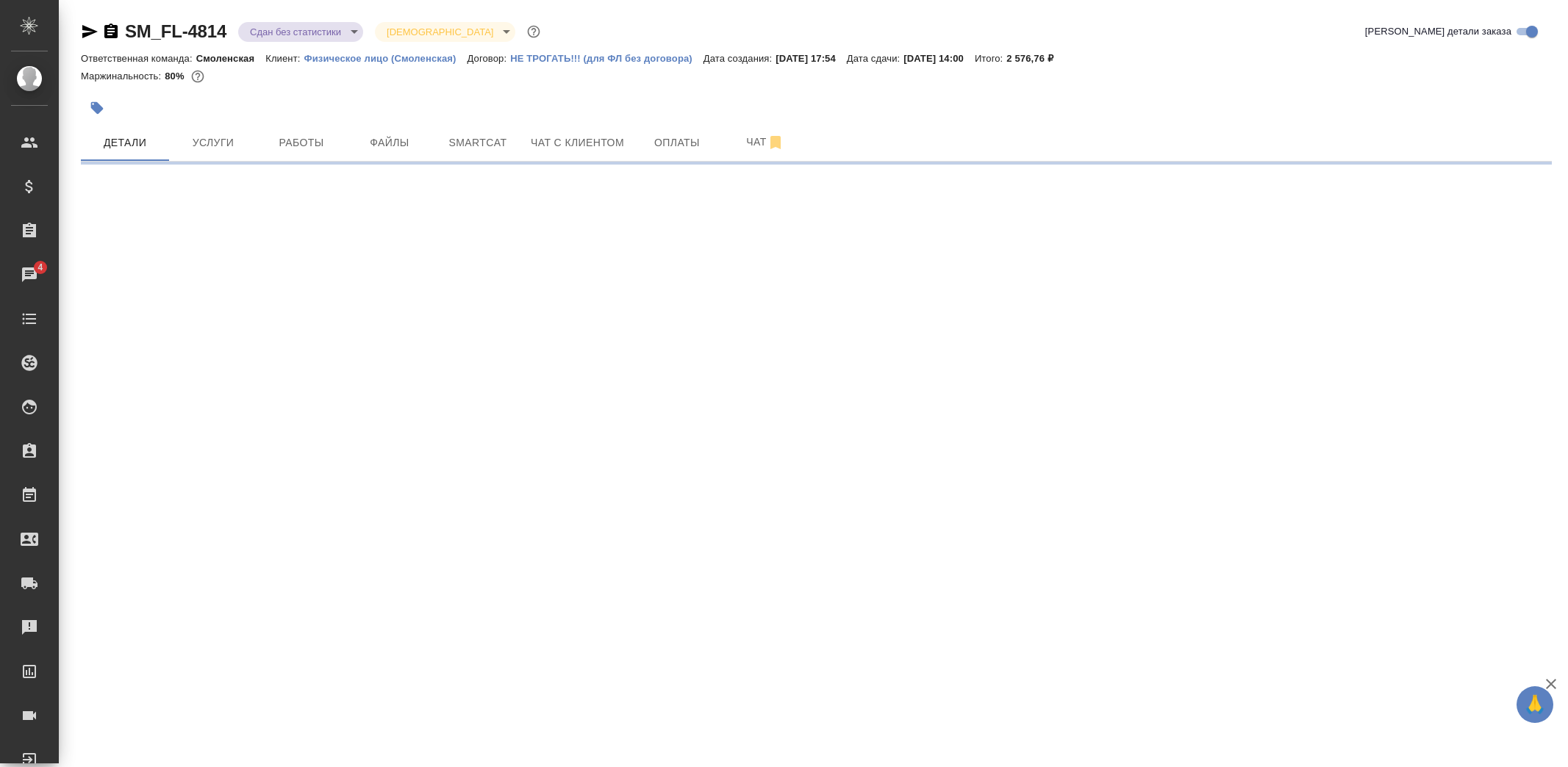
select select "RU"
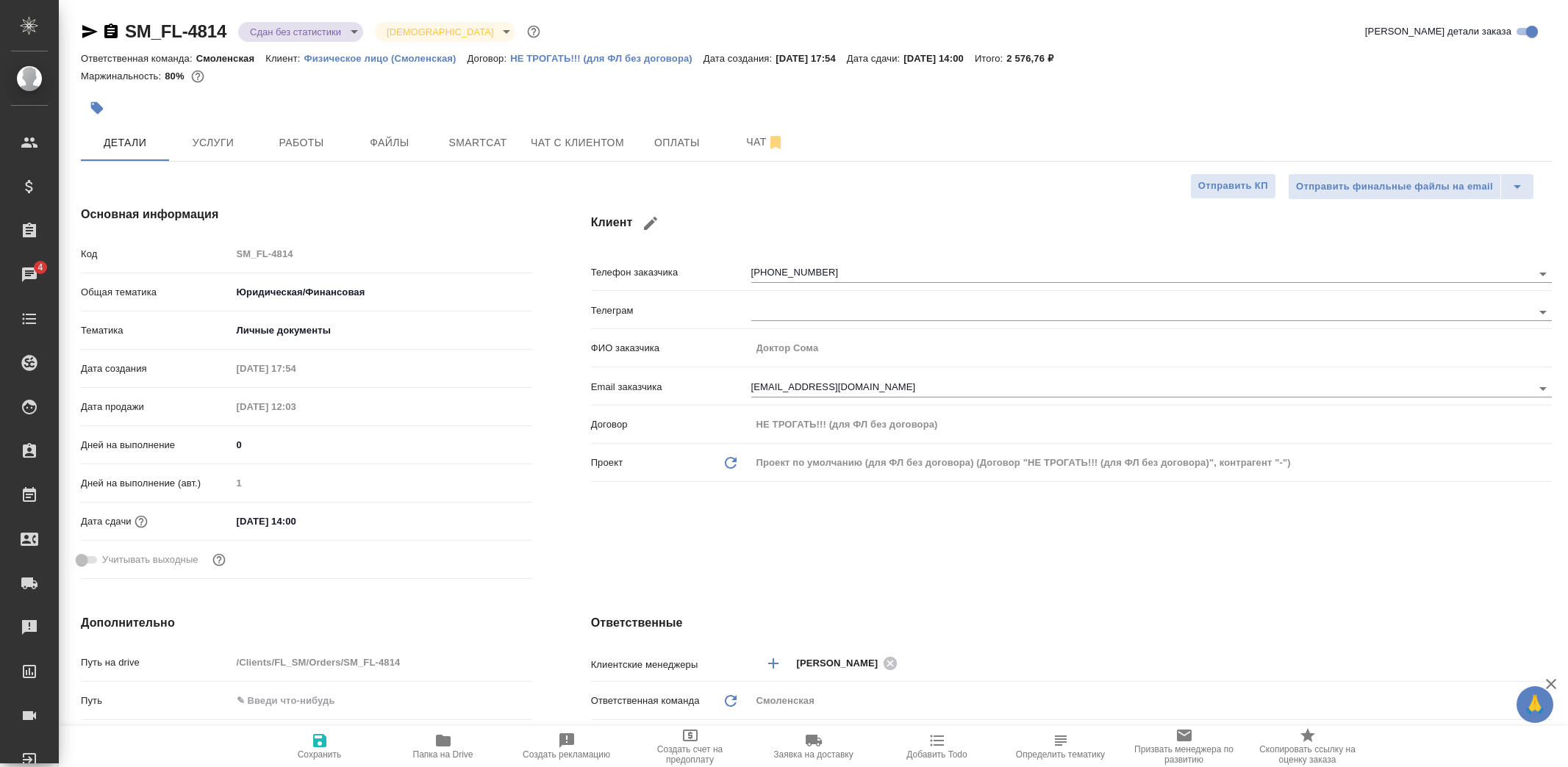
type textarea "x"
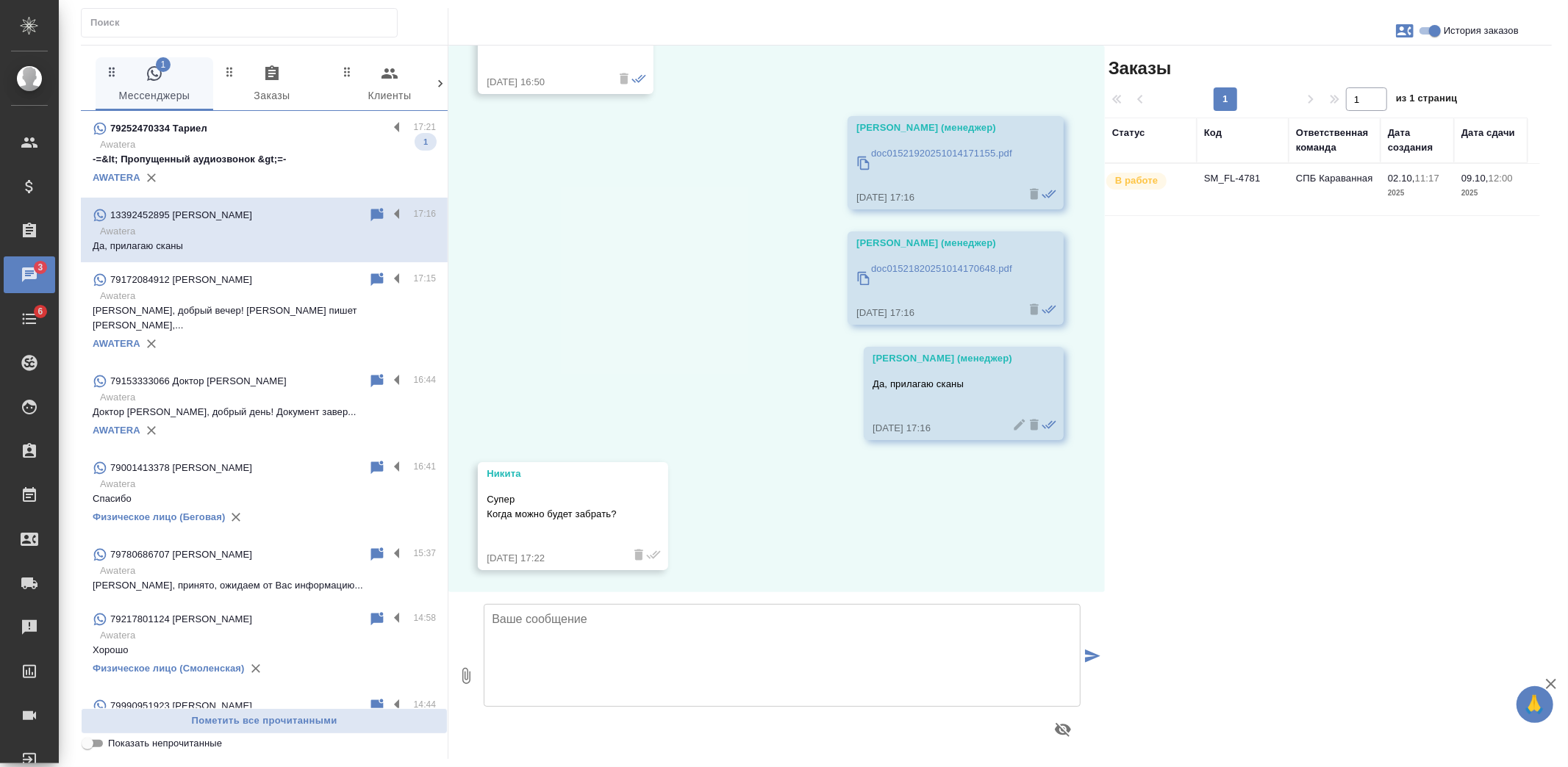
scroll to position [9351, 0]
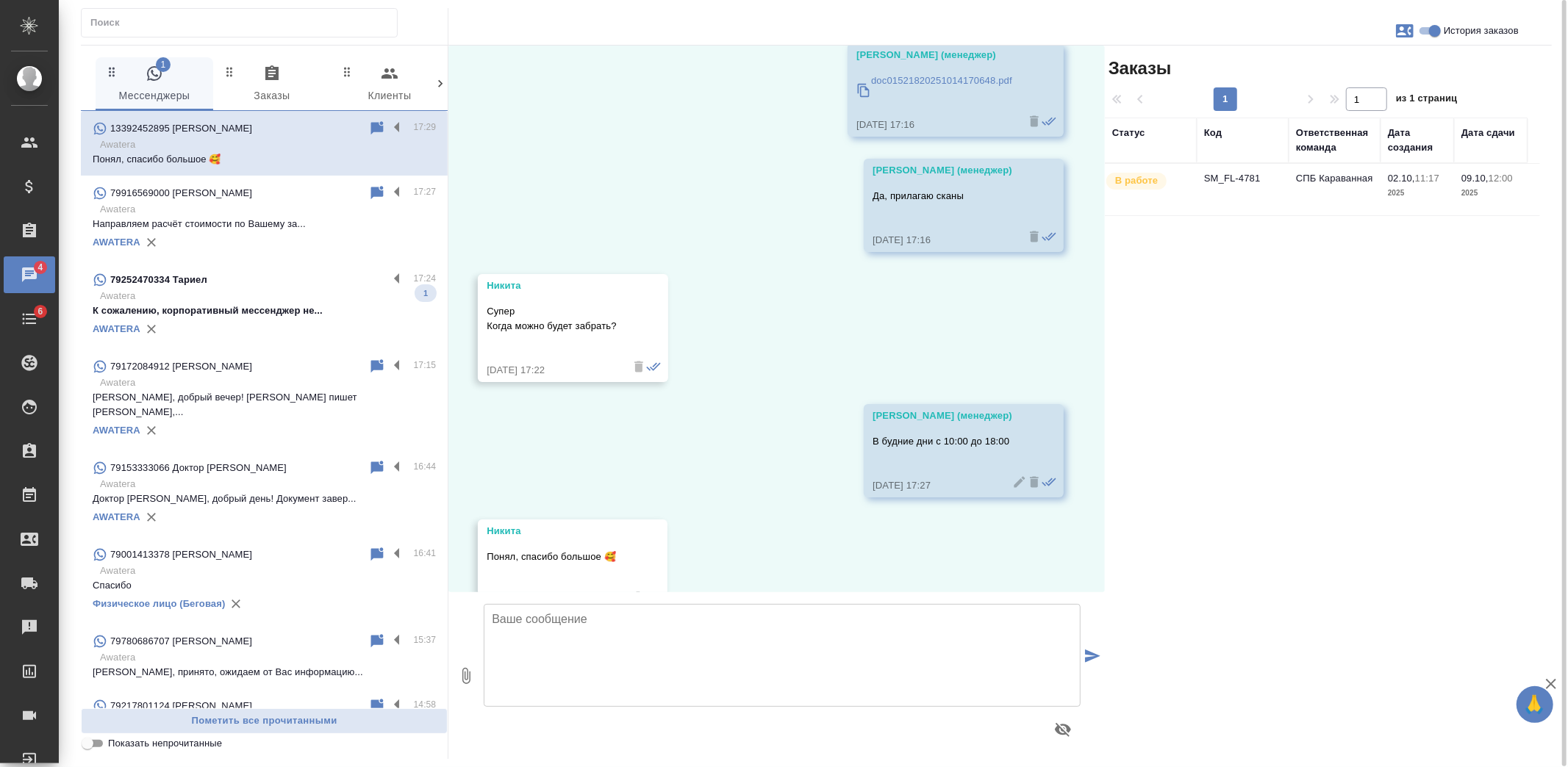
scroll to position [9582, 0]
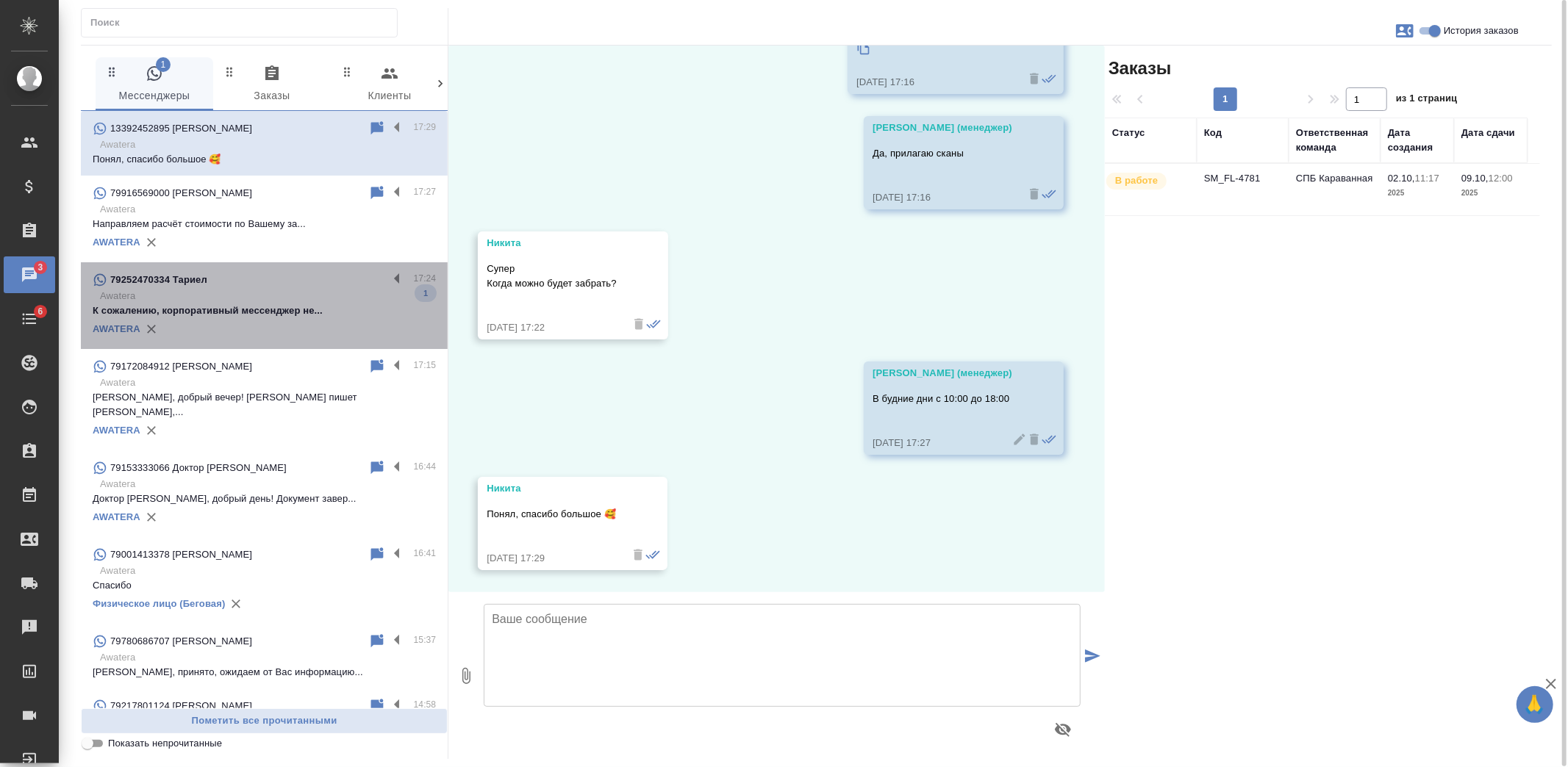
click at [303, 286] on div "79252470334 Тариел" at bounding box center [240, 280] width 295 height 18
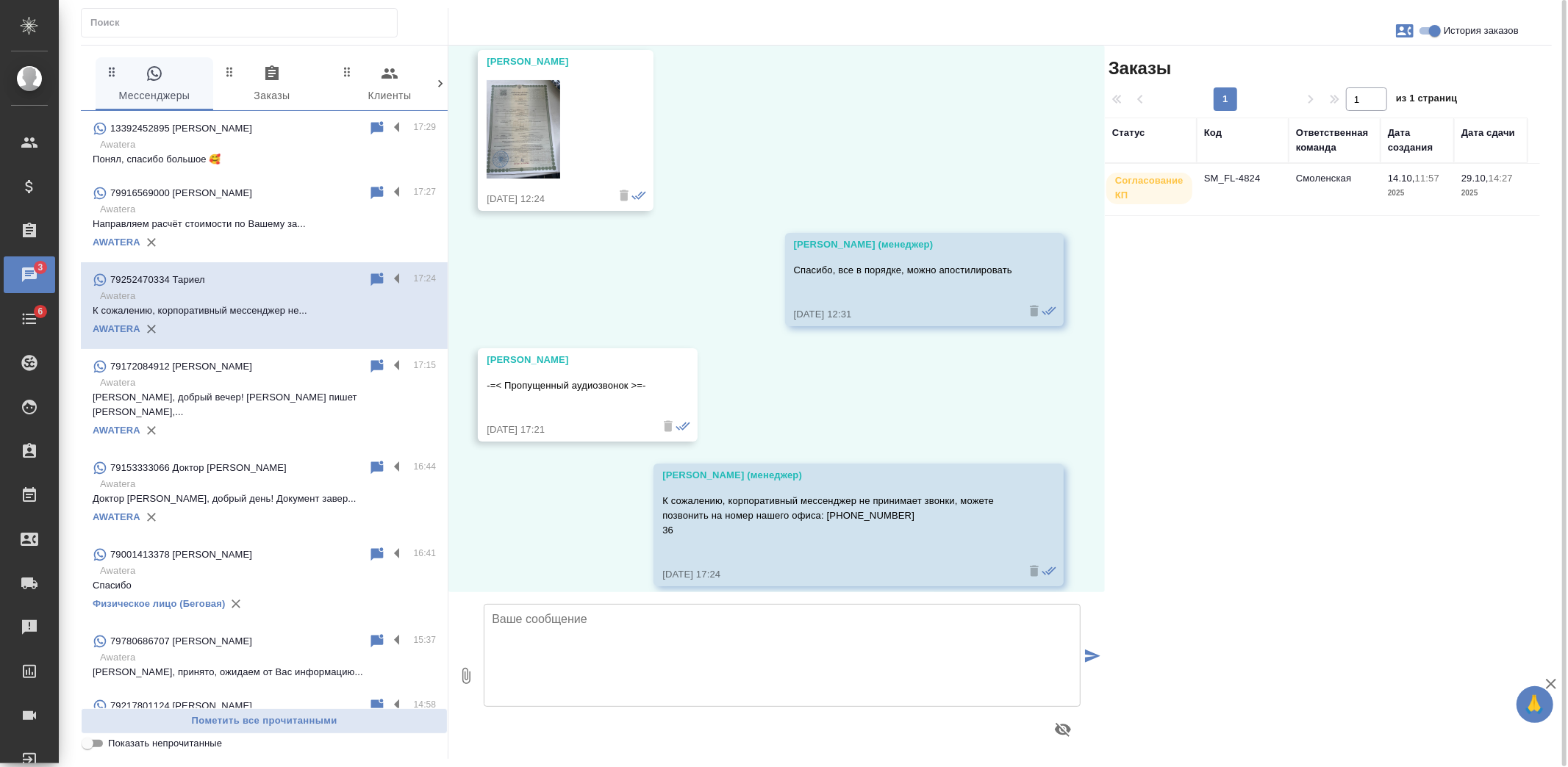
scroll to position [307, 0]
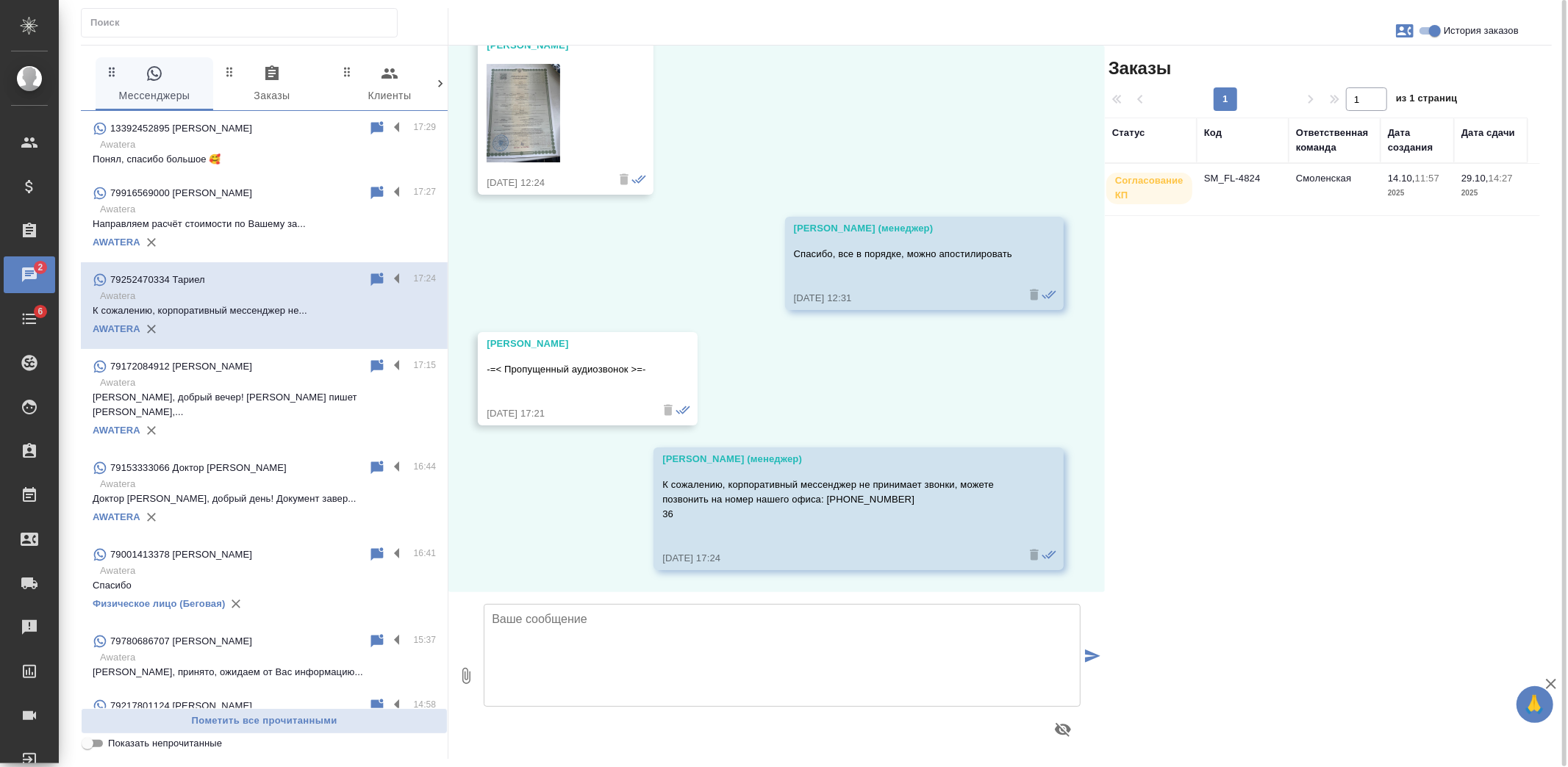
click at [633, 630] on textarea at bounding box center [782, 655] width 597 height 103
paste textarea "М. Таганская (кольцевая), ул. Нижняя Радищевская, д. 5, стр. 1, этаж 2 +7 495 1…"
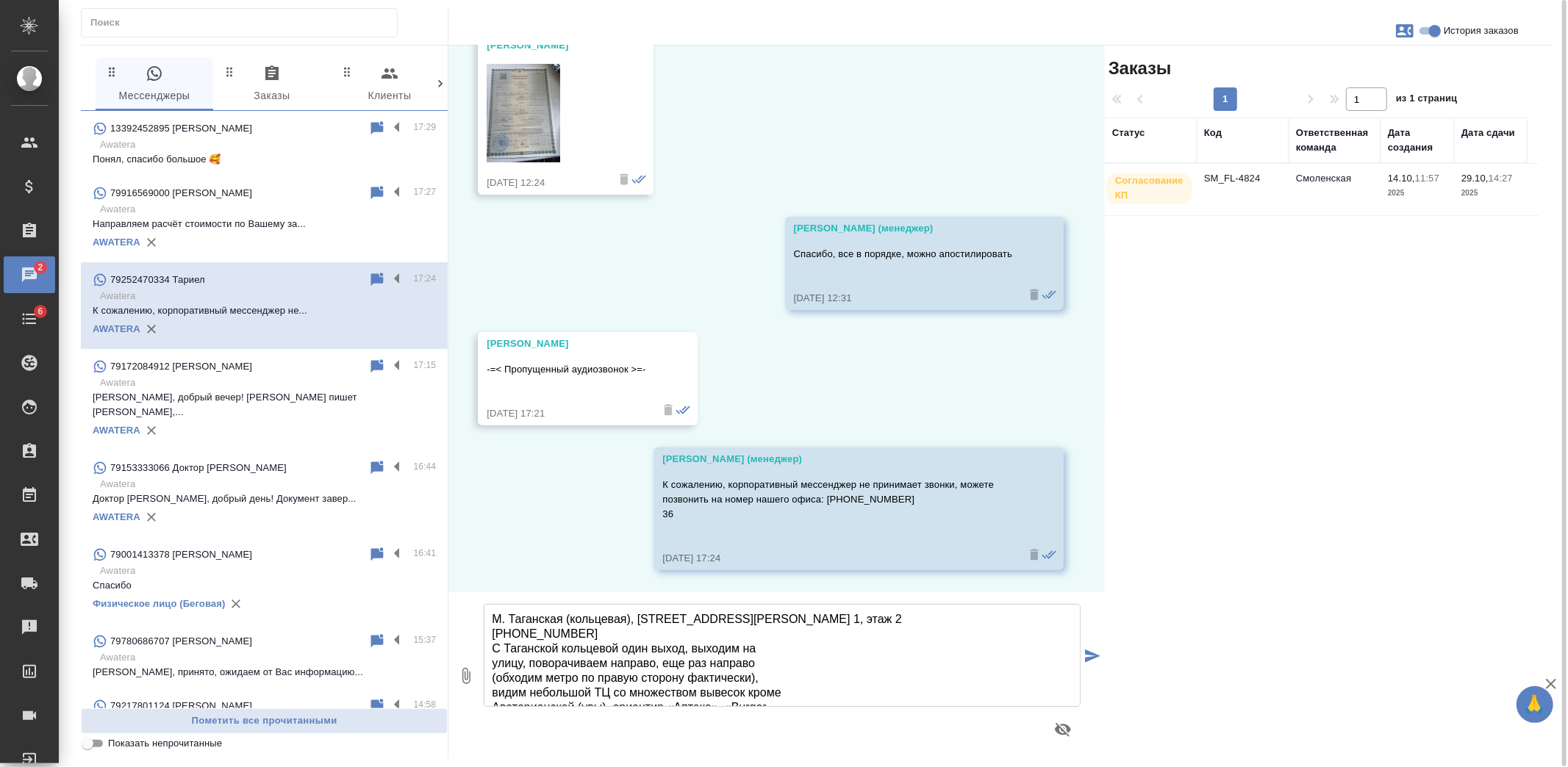
scroll to position [53, 0]
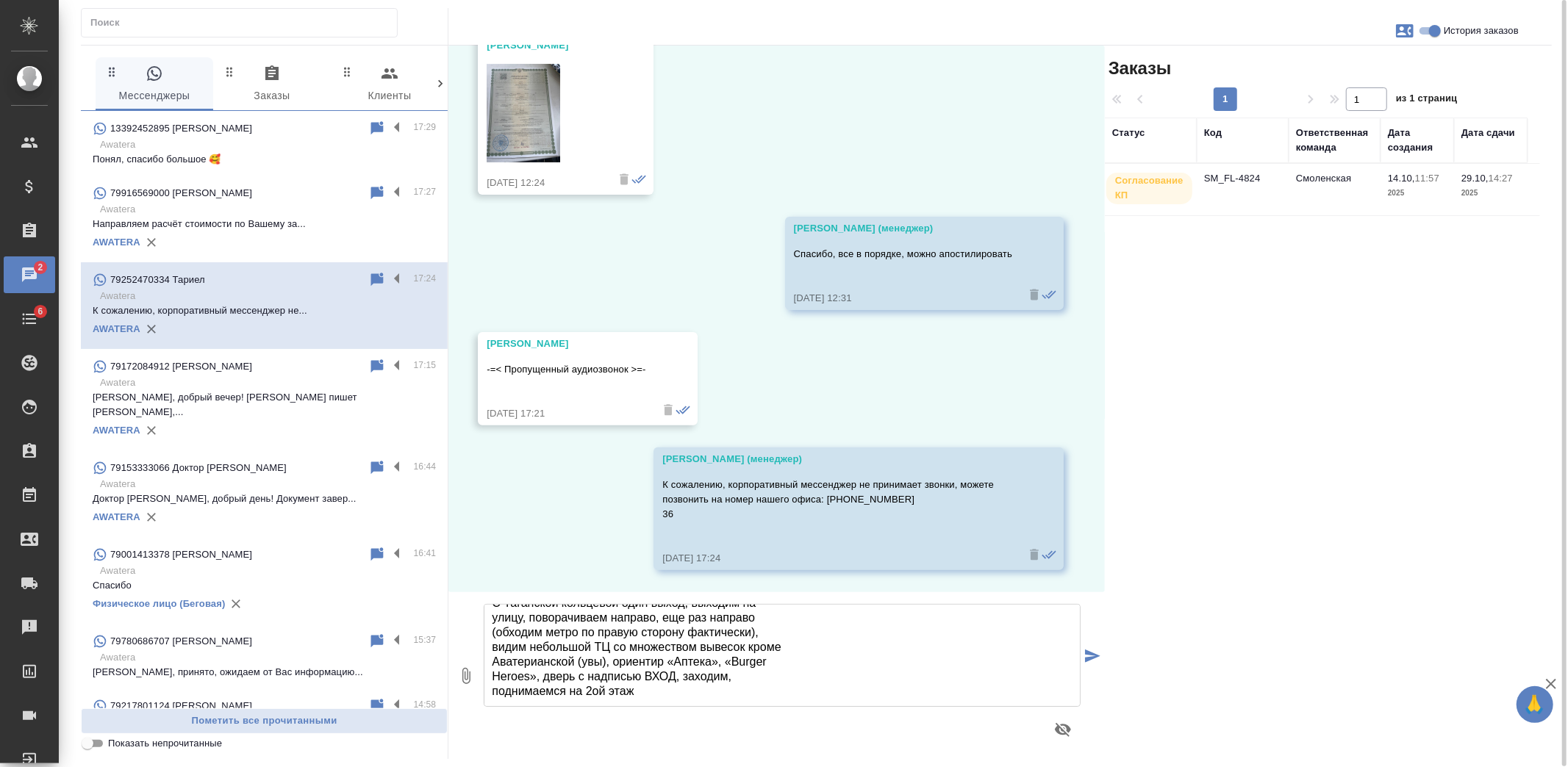
type textarea "М. Таганская (кольцевая), ул. Нижняя Радищевская, д. 5, стр. 1, этаж 2 +7 495 1…"
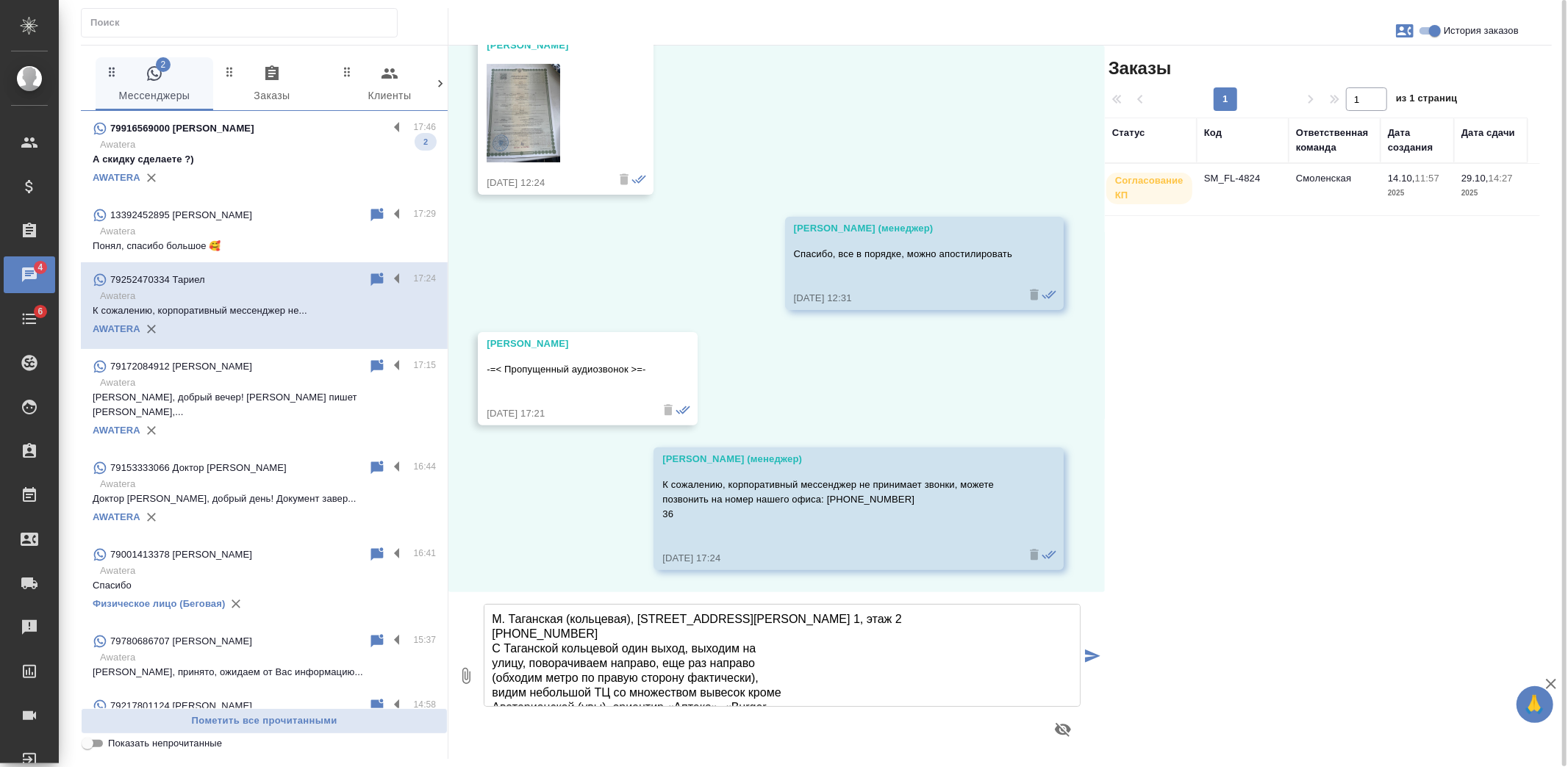
drag, startPoint x: 648, startPoint y: 704, endPoint x: 489, endPoint y: 584, distance: 199.2
click at [489, 584] on div "История заказов 14.10, вторник Шульгина Анна (менеджер) Добрый день! Вам пишет …" at bounding box center [777, 402] width 656 height 713
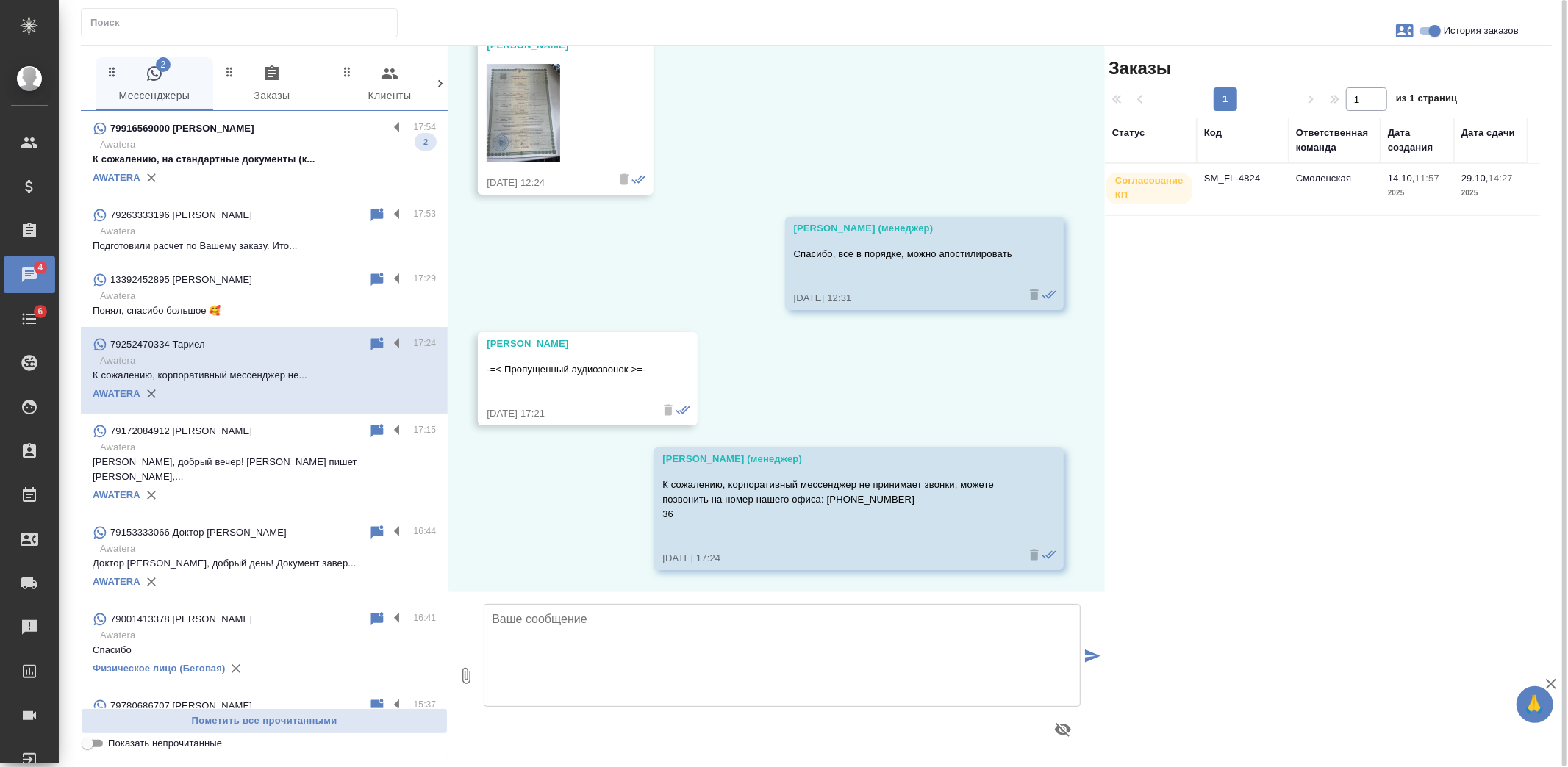
click at [237, 155] on p "К сожалению, на стандартные документы (к..." at bounding box center [263, 159] width 343 height 15
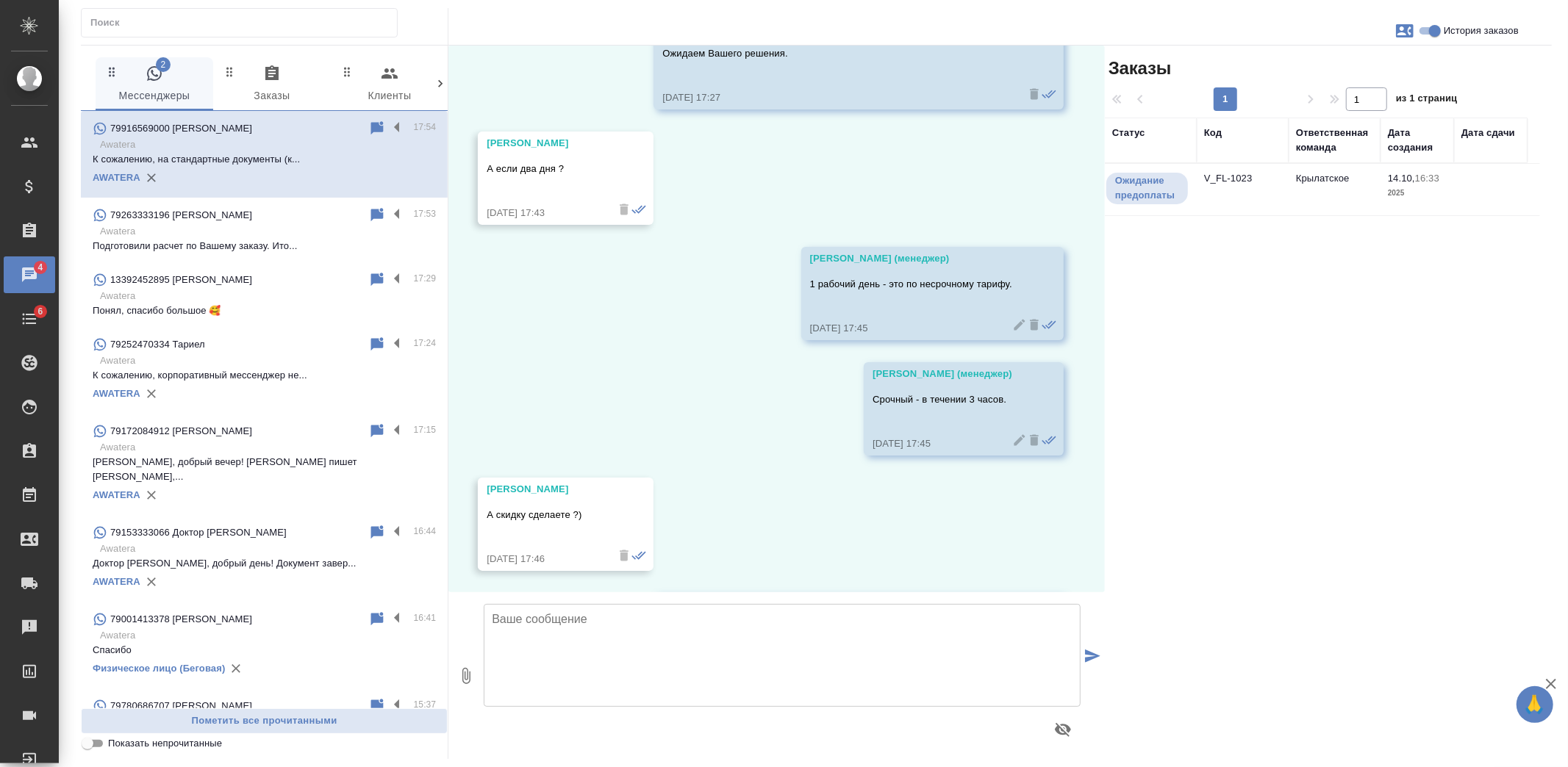
scroll to position [768, 0]
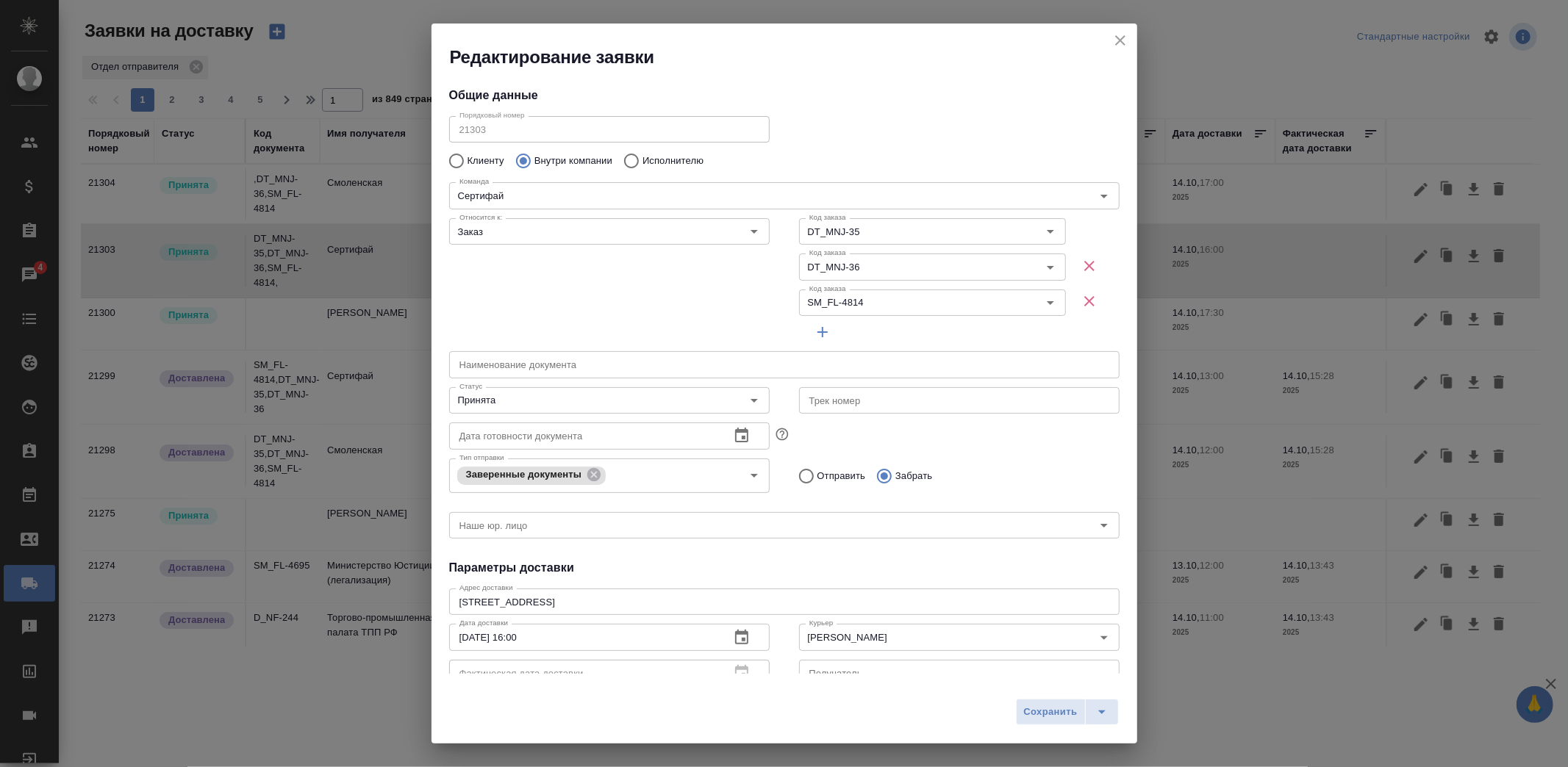
click at [1119, 41] on icon "close" at bounding box center [1120, 40] width 10 height 10
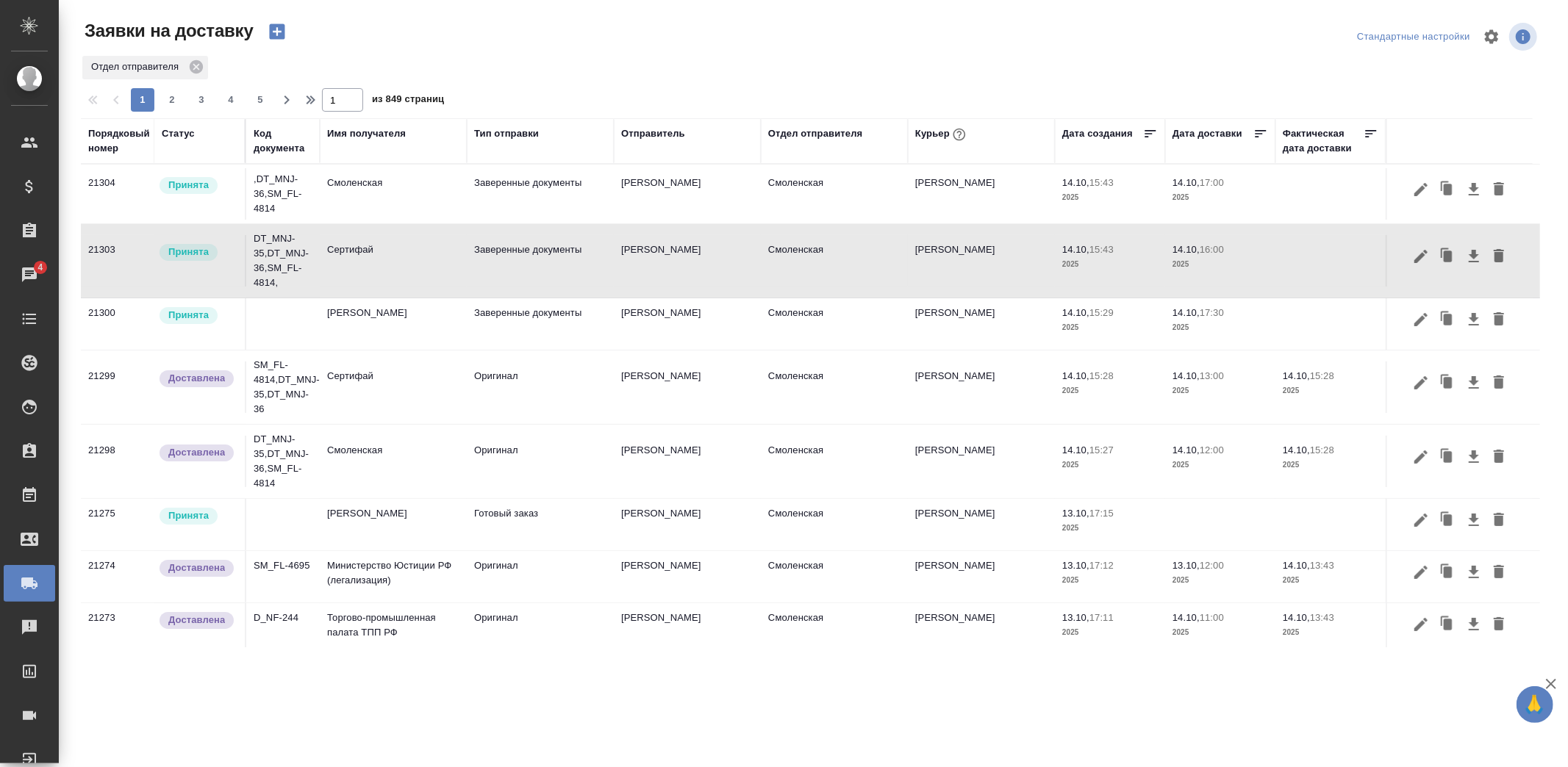
click at [625, 266] on td "[PERSON_NAME]" at bounding box center [688, 260] width 147 height 51
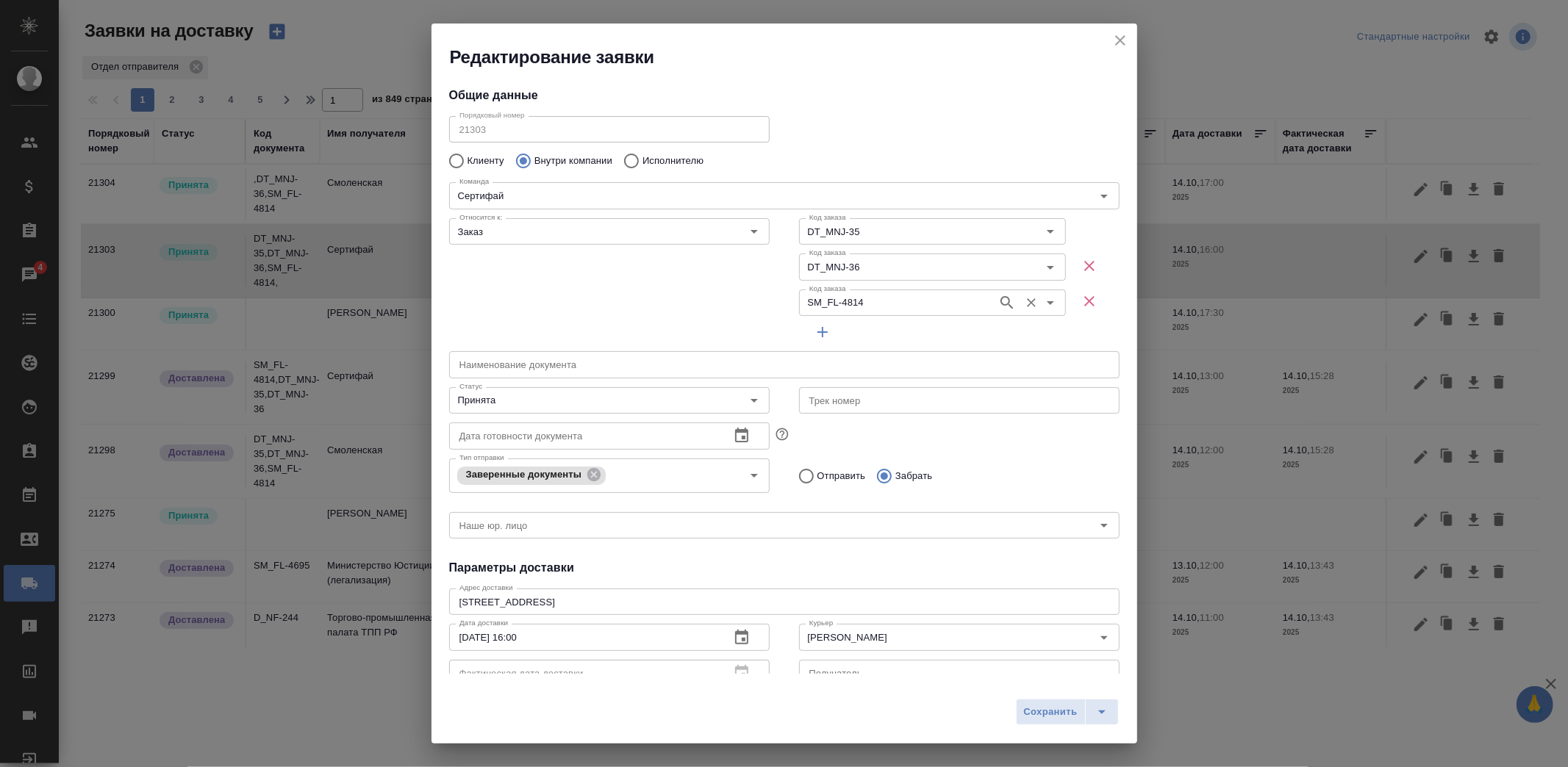
type input "[PERSON_NAME]"
click at [1084, 304] on icon "button" at bounding box center [1089, 301] width 10 height 10
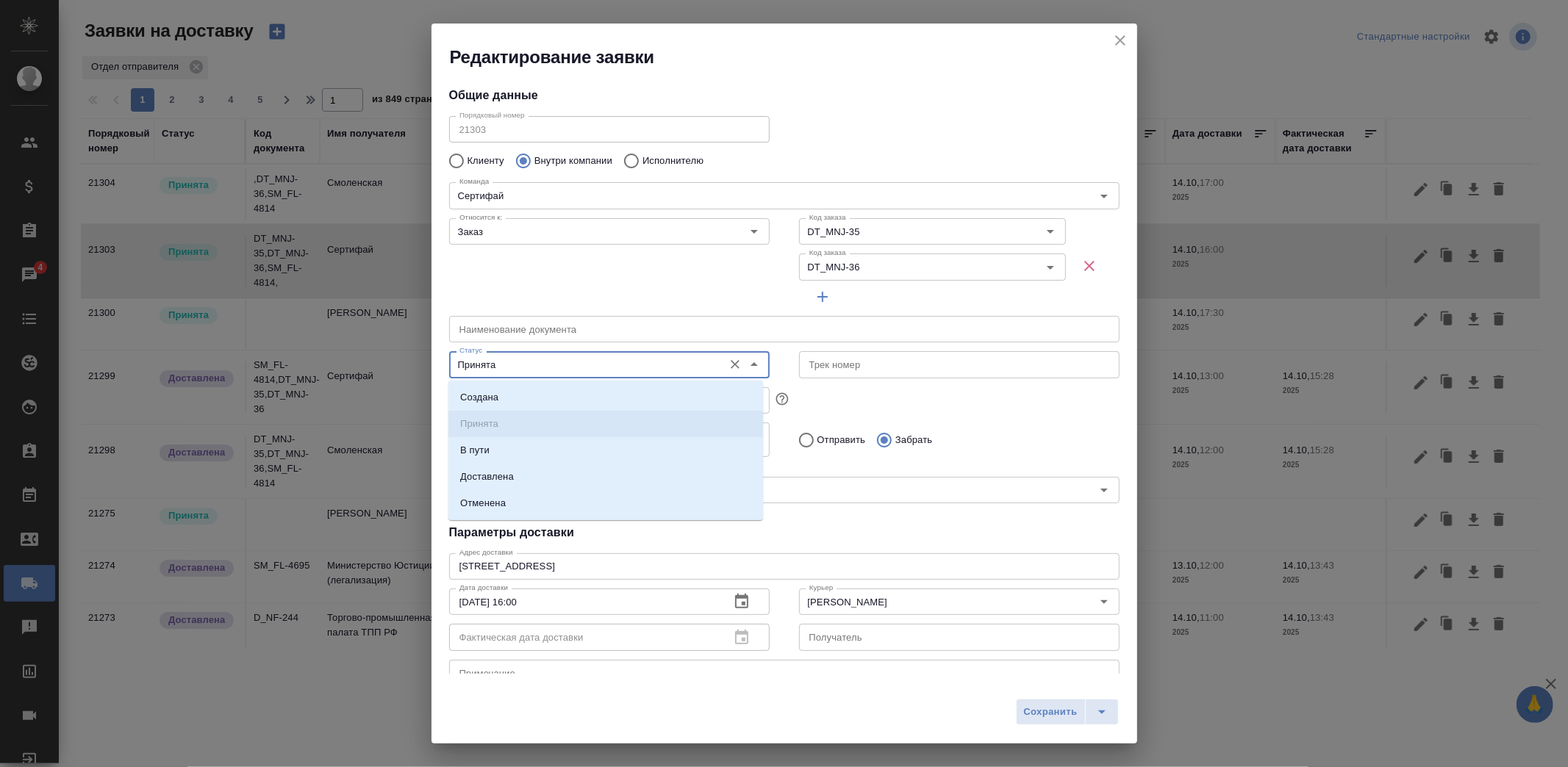
click at [598, 368] on input "Принята" at bounding box center [584, 365] width 263 height 18
click at [522, 475] on li "Доставлена" at bounding box center [606, 477] width 315 height 27
type input "Доставлена"
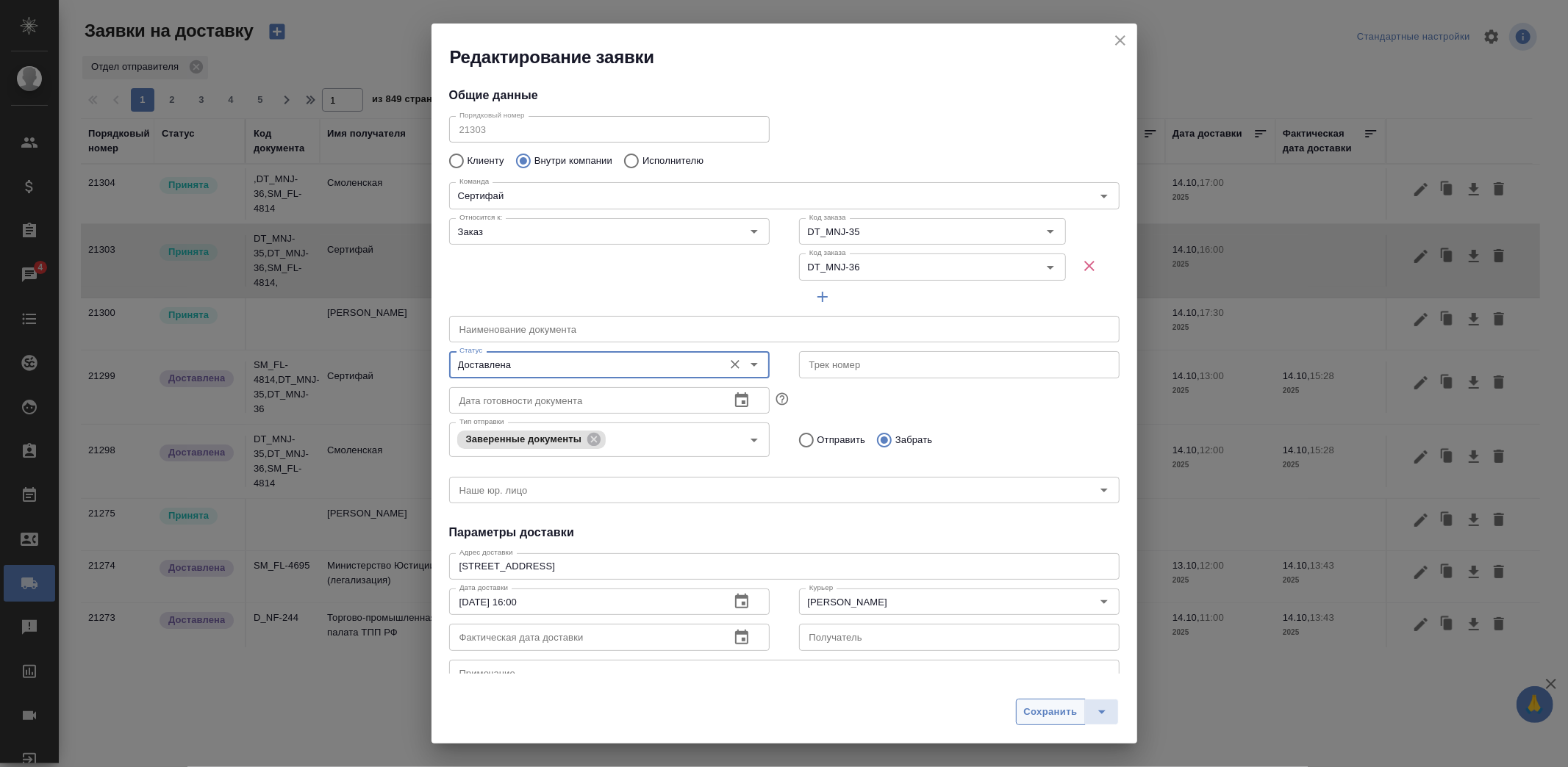
click at [1032, 708] on span "Сохранить" at bounding box center [1051, 712] width 54 height 17
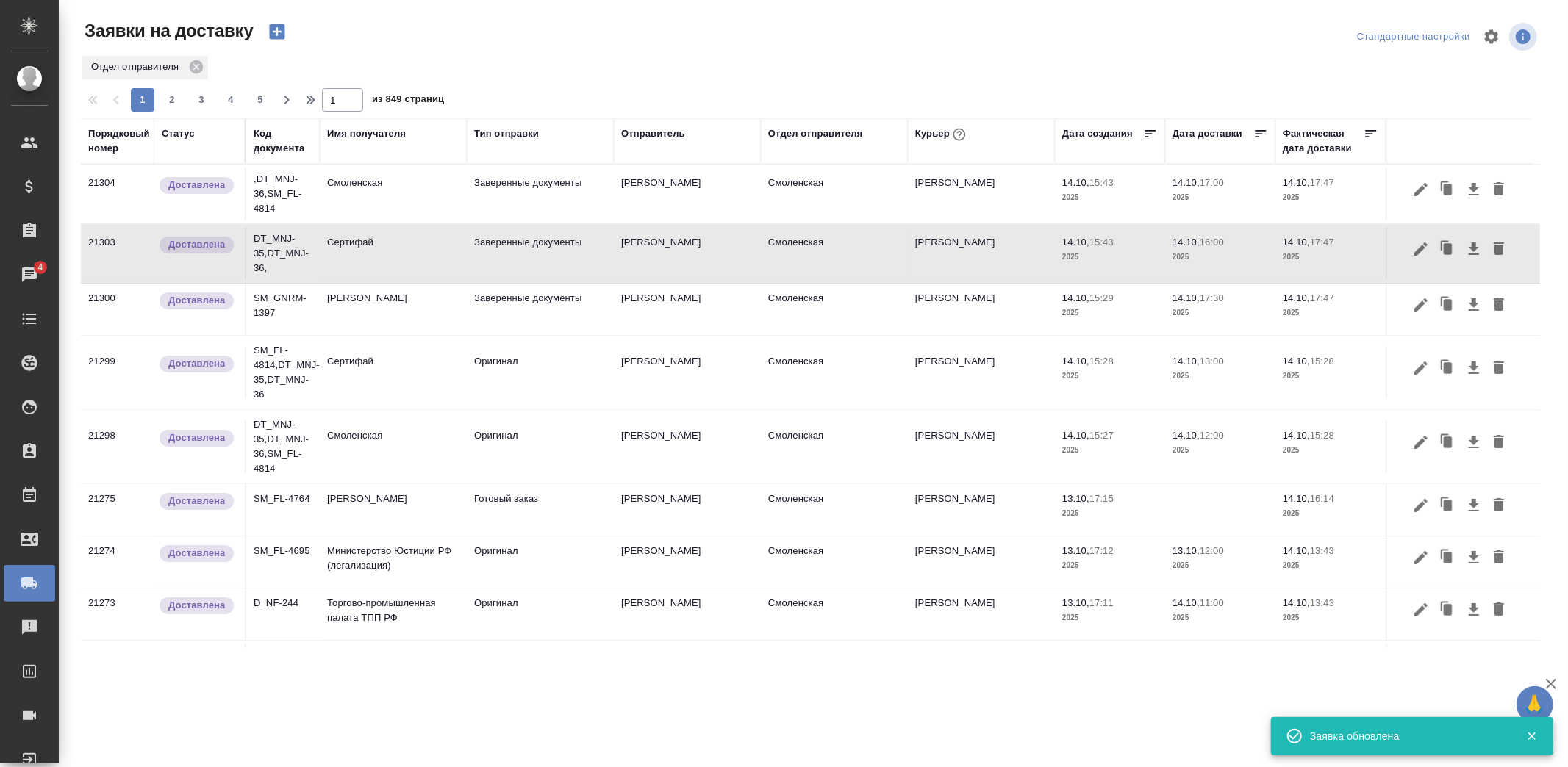
click at [509, 187] on td "Заверенные документы" at bounding box center [540, 193] width 147 height 51
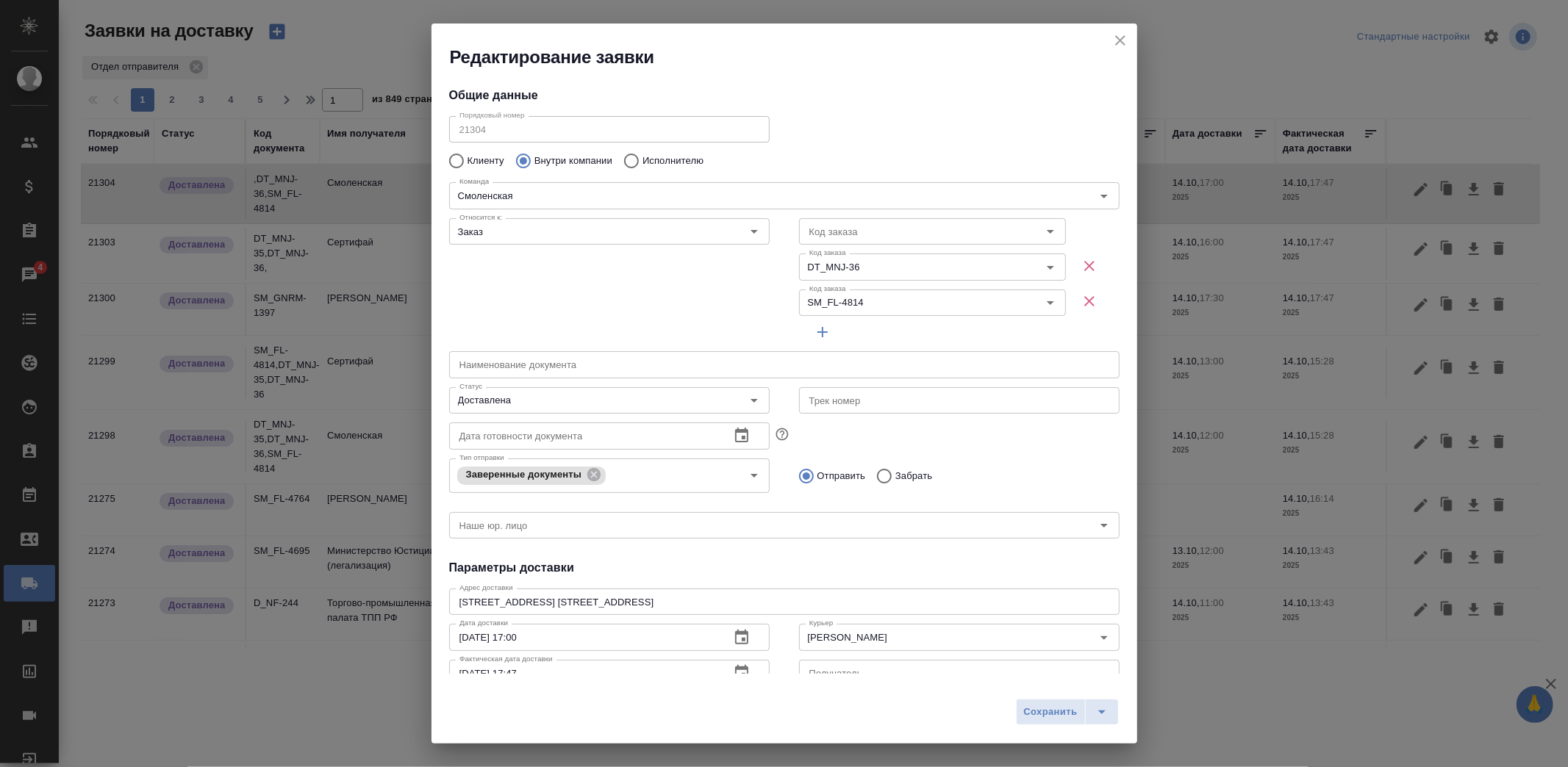
click at [1081, 300] on icon "button" at bounding box center [1089, 301] width 18 height 18
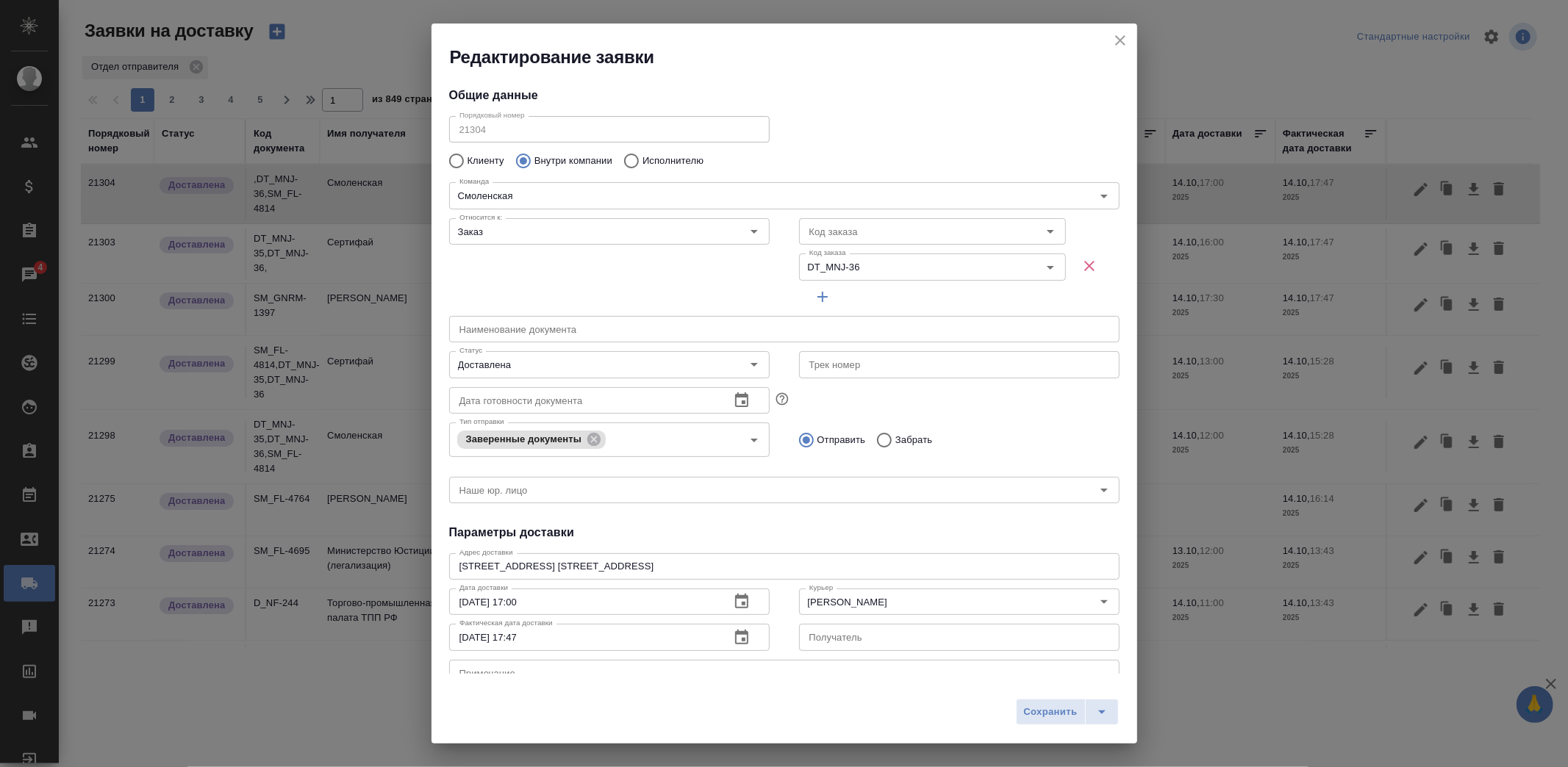
drag, startPoint x: 916, startPoint y: 275, endPoint x: 506, endPoint y: 275, distance: 410.0
click at [506, 276] on div "Относится к: Заказ Относится к: Код заказа Код заказа Код заказа DT_MNJ-36 Код …" at bounding box center [784, 261] width 700 height 127
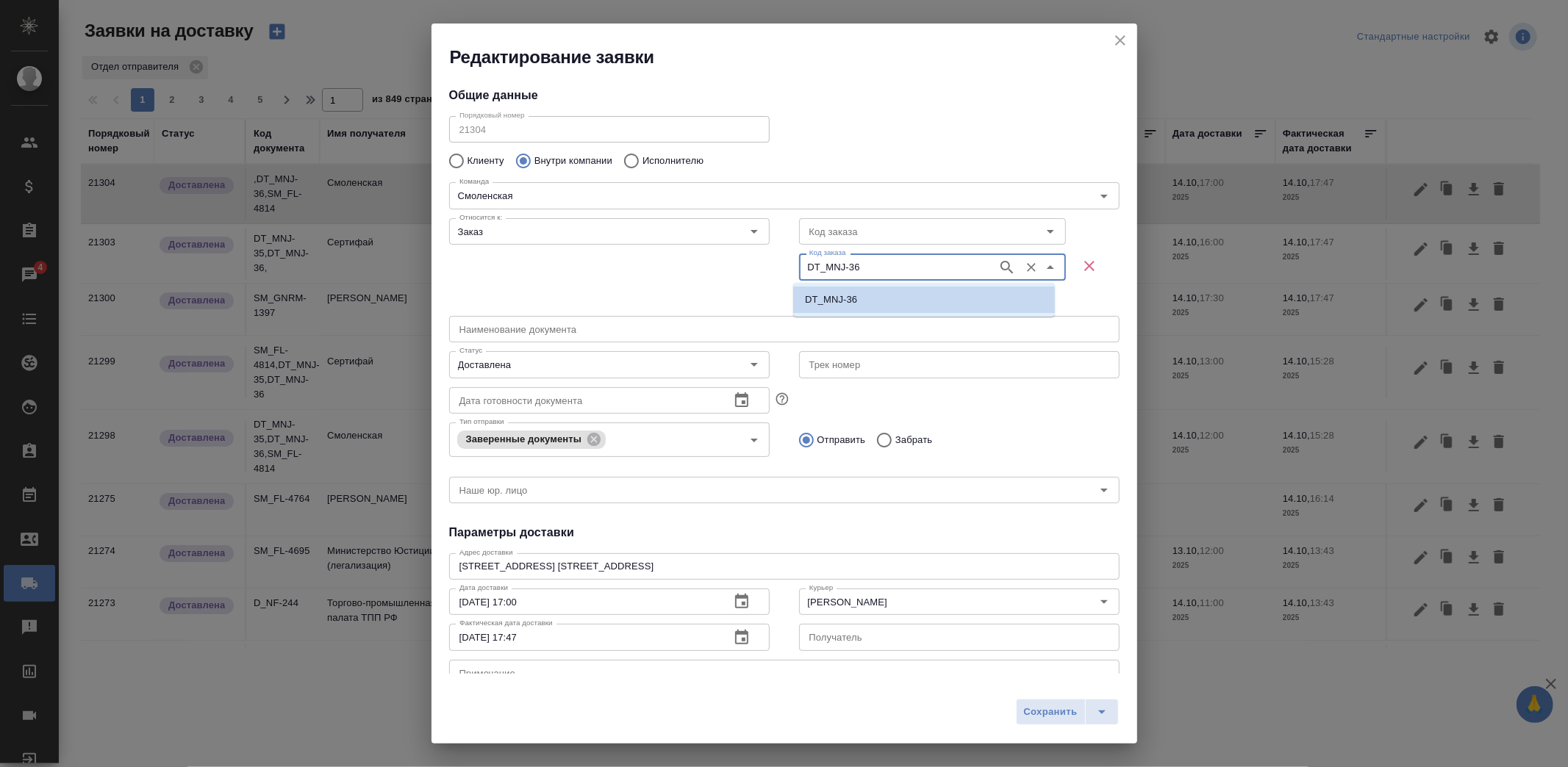
drag, startPoint x: 857, startPoint y: 267, endPoint x: 765, endPoint y: 267, distance: 92.0
click at [765, 267] on div "Относится к: Заказ Относится к: Код заказа Код заказа Код заказа DT_MNJ-36 Код …" at bounding box center [784, 261] width 700 height 127
click at [868, 218] on div "Код заказа" at bounding box center [932, 231] width 267 height 27
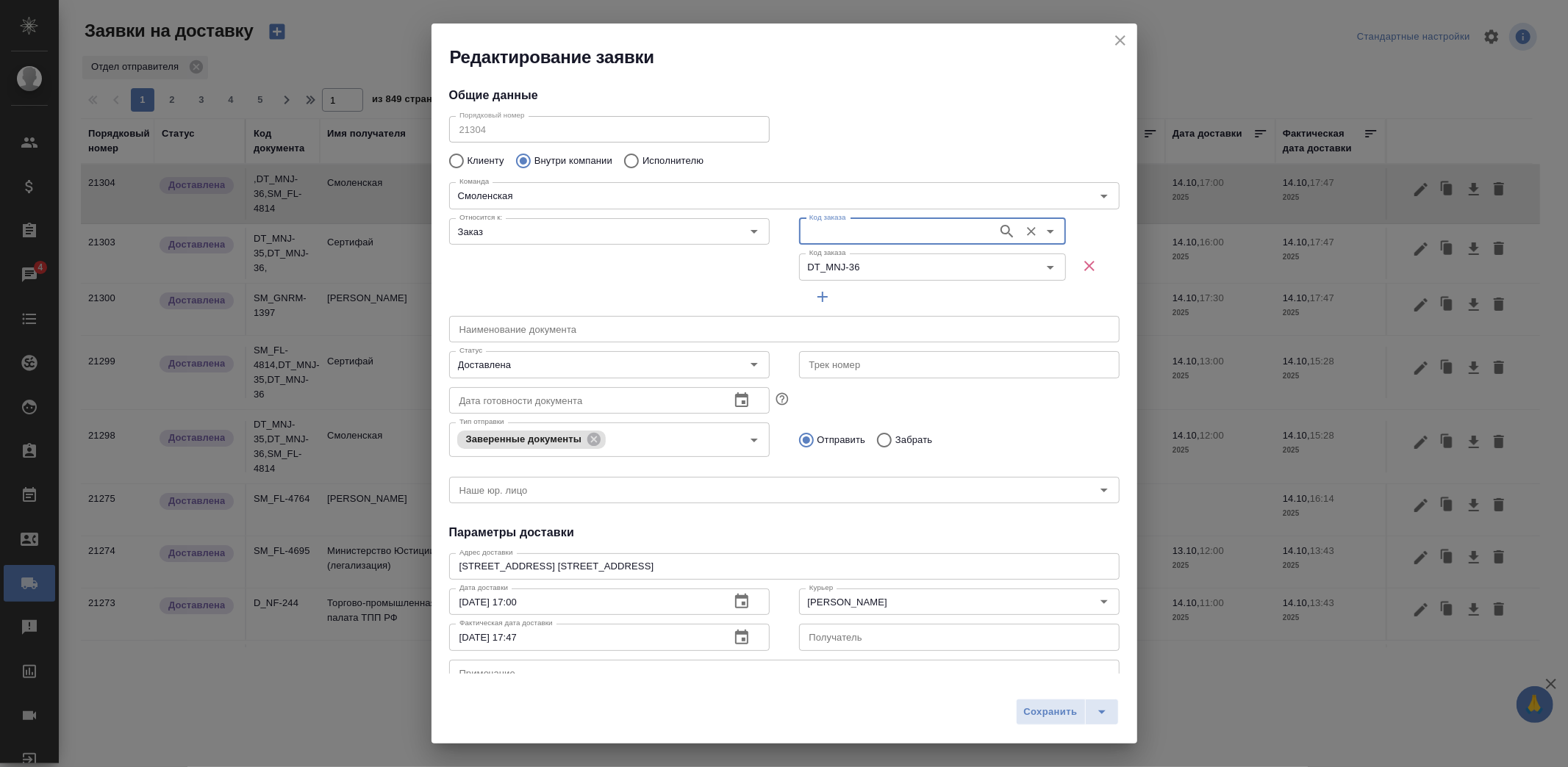
paste input "DT_MNJ-36"
type input "DT_MNJ-35"
click at [865, 258] on li "DT_MNJ-35" at bounding box center [924, 265] width 262 height 27
click at [1037, 714] on span "Сохранить" at bounding box center [1051, 712] width 54 height 17
